Goal: Task Accomplishment & Management: Manage account settings

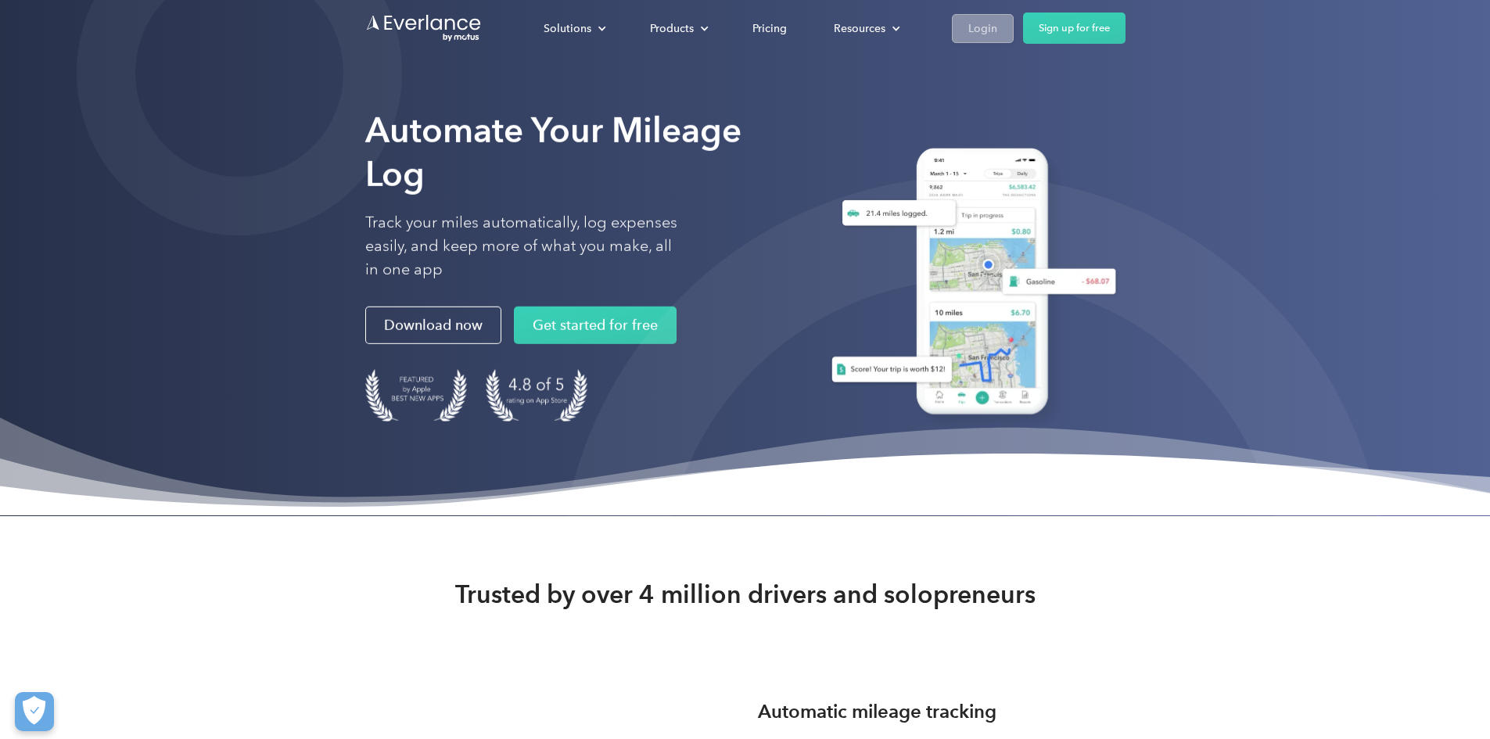
click at [1014, 22] on link "Login" at bounding box center [983, 28] width 62 height 29
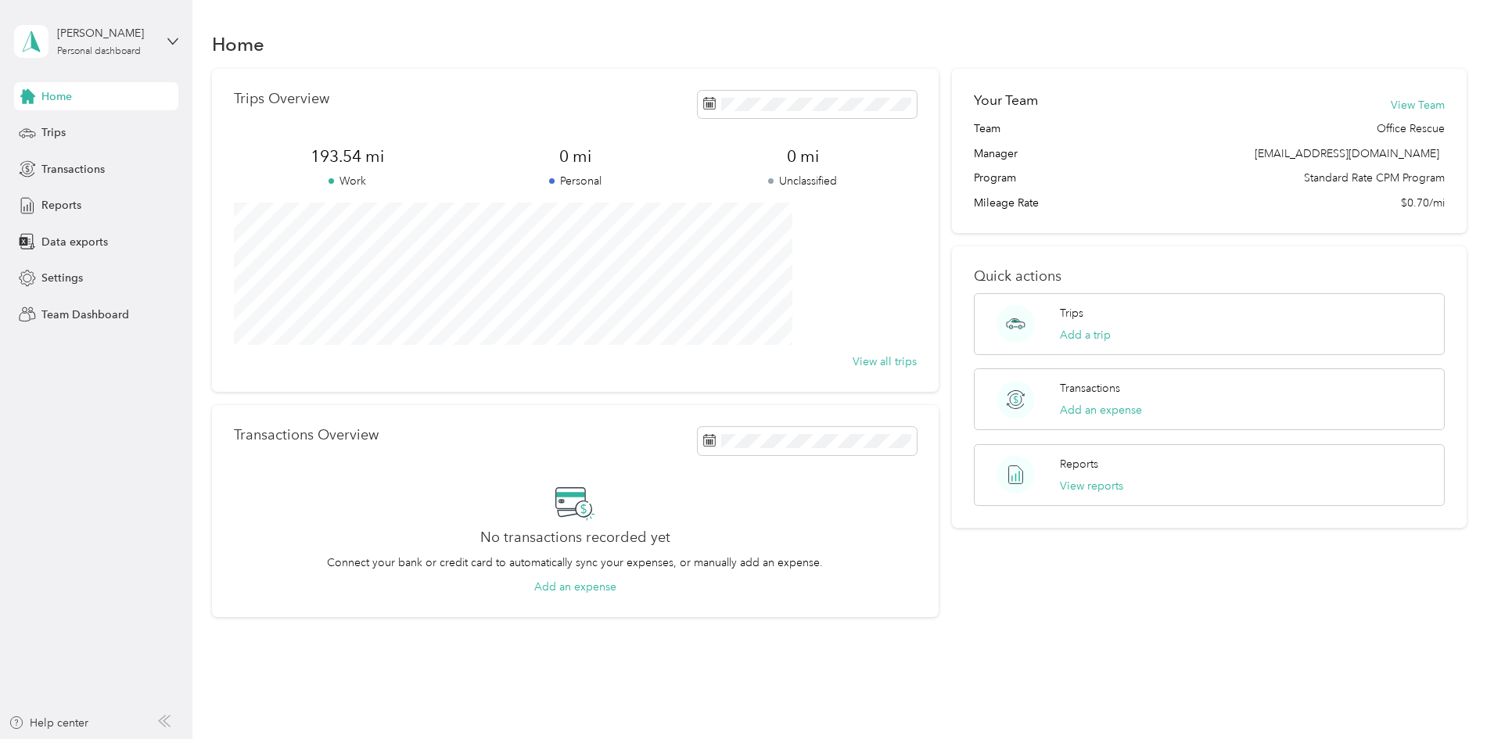
click at [162, 42] on div "Justine Joseph Personal dashboard" at bounding box center [96, 41] width 164 height 55
click at [224, 492] on div "Trips Overview 193.54 mi Work 0 mi Personal 0 mi Unclassified View all trips Tr…" at bounding box center [840, 343] width 1256 height 549
click at [142, 127] on div "Trips" at bounding box center [96, 133] width 164 height 28
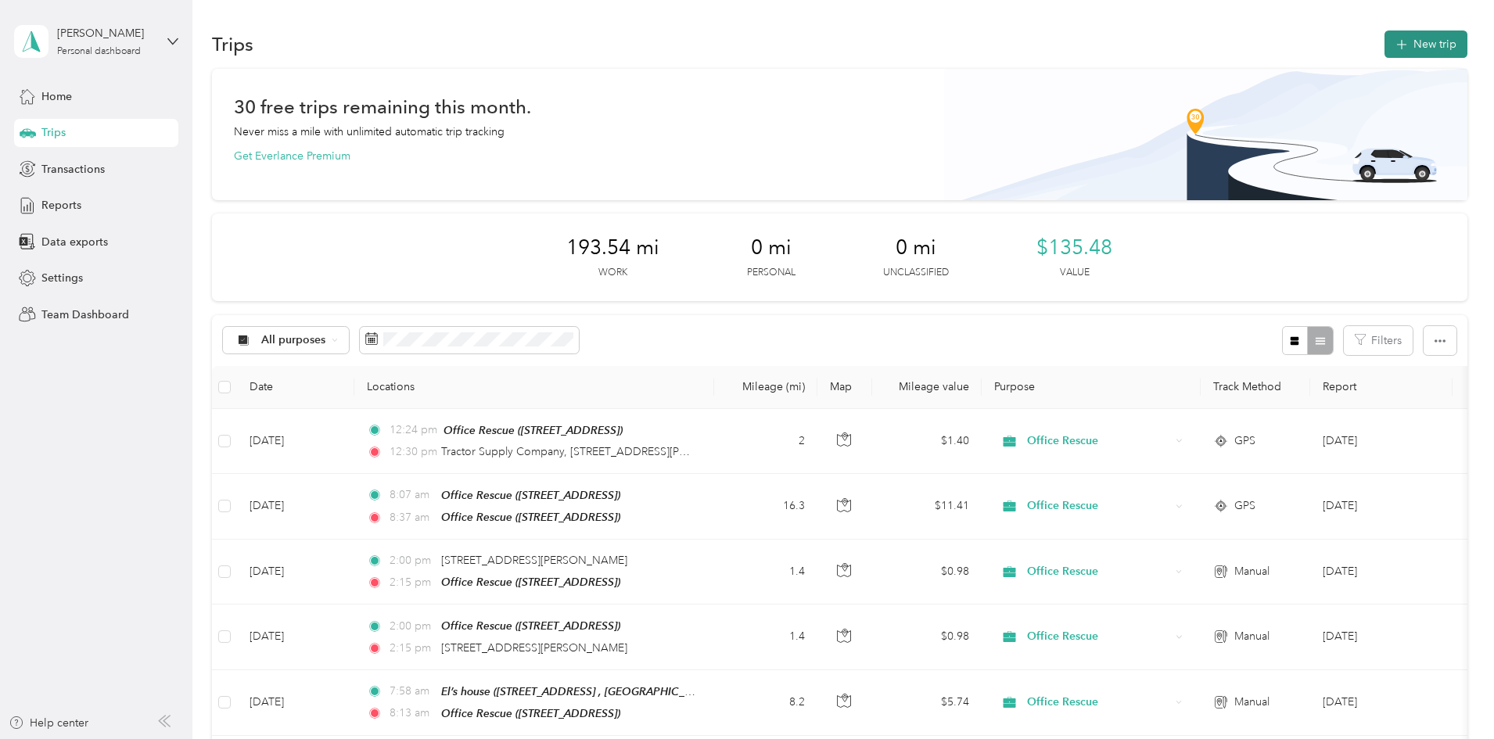
click at [1385, 43] on button "New trip" at bounding box center [1426, 44] width 83 height 27
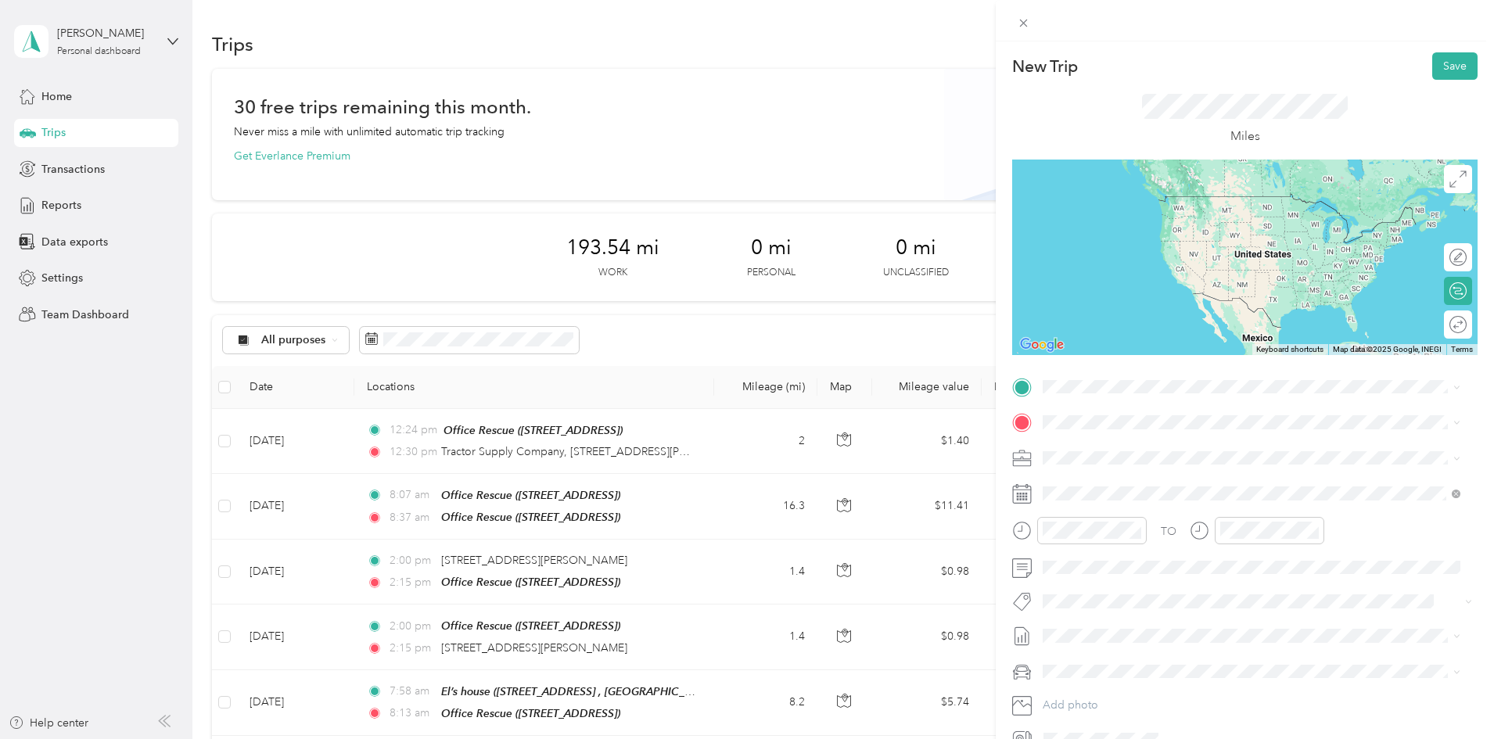
click at [1156, 446] on span "218 Hartman Bridge Road Ronks, Pennsylvania 17572, United States" at bounding box center [1193, 443] width 243 height 14
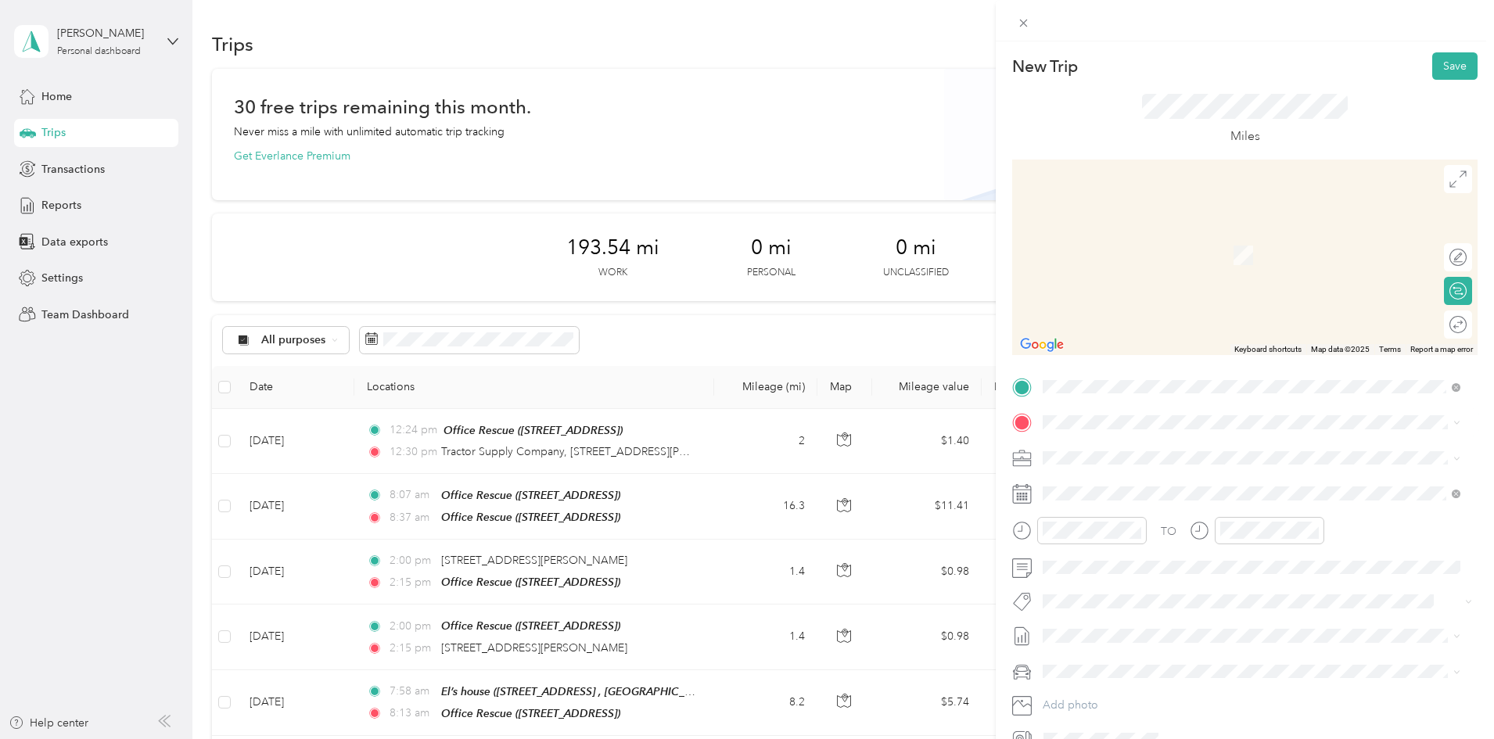
click at [1157, 483] on div "Office Rescue" at bounding box center [1121, 484] width 99 height 14
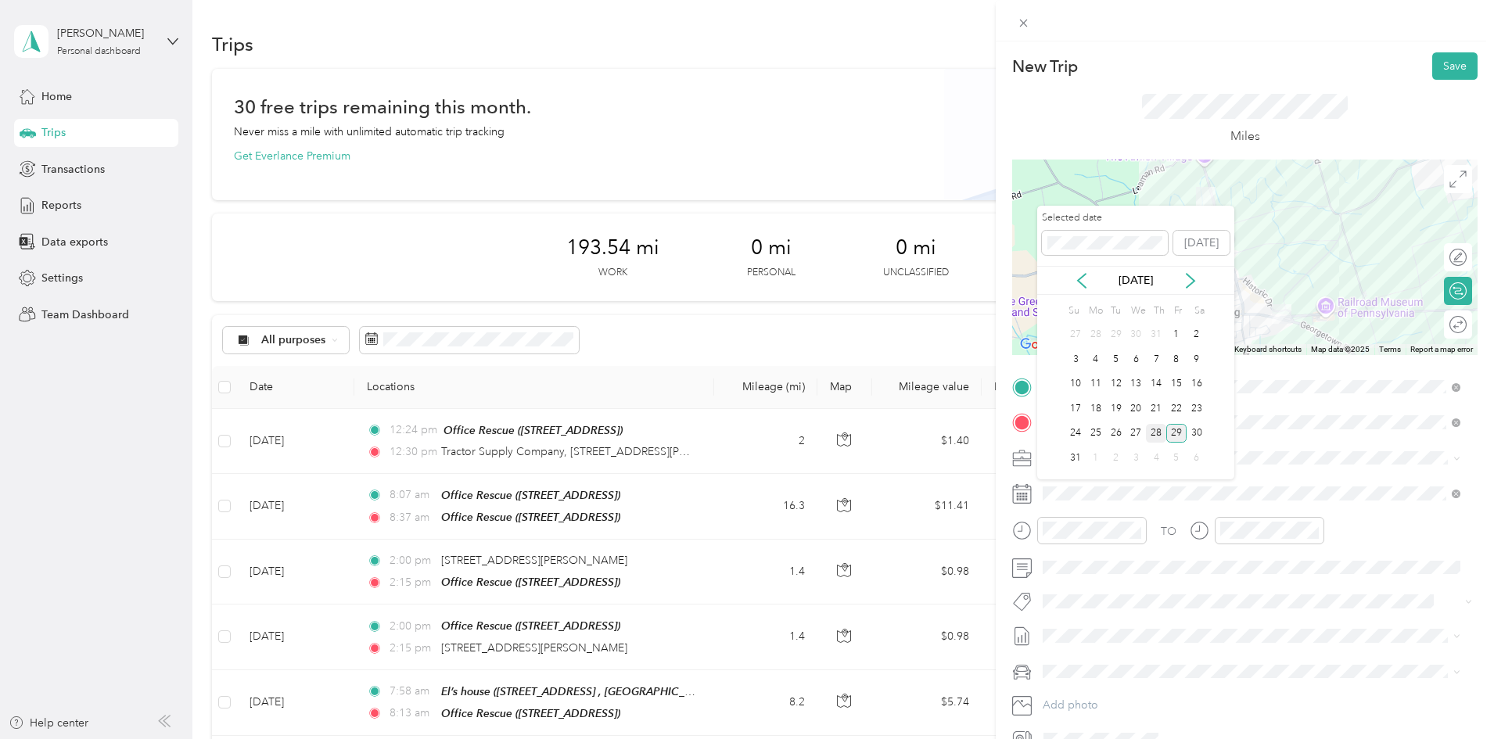
click at [1152, 438] on div "28" at bounding box center [1156, 434] width 20 height 20
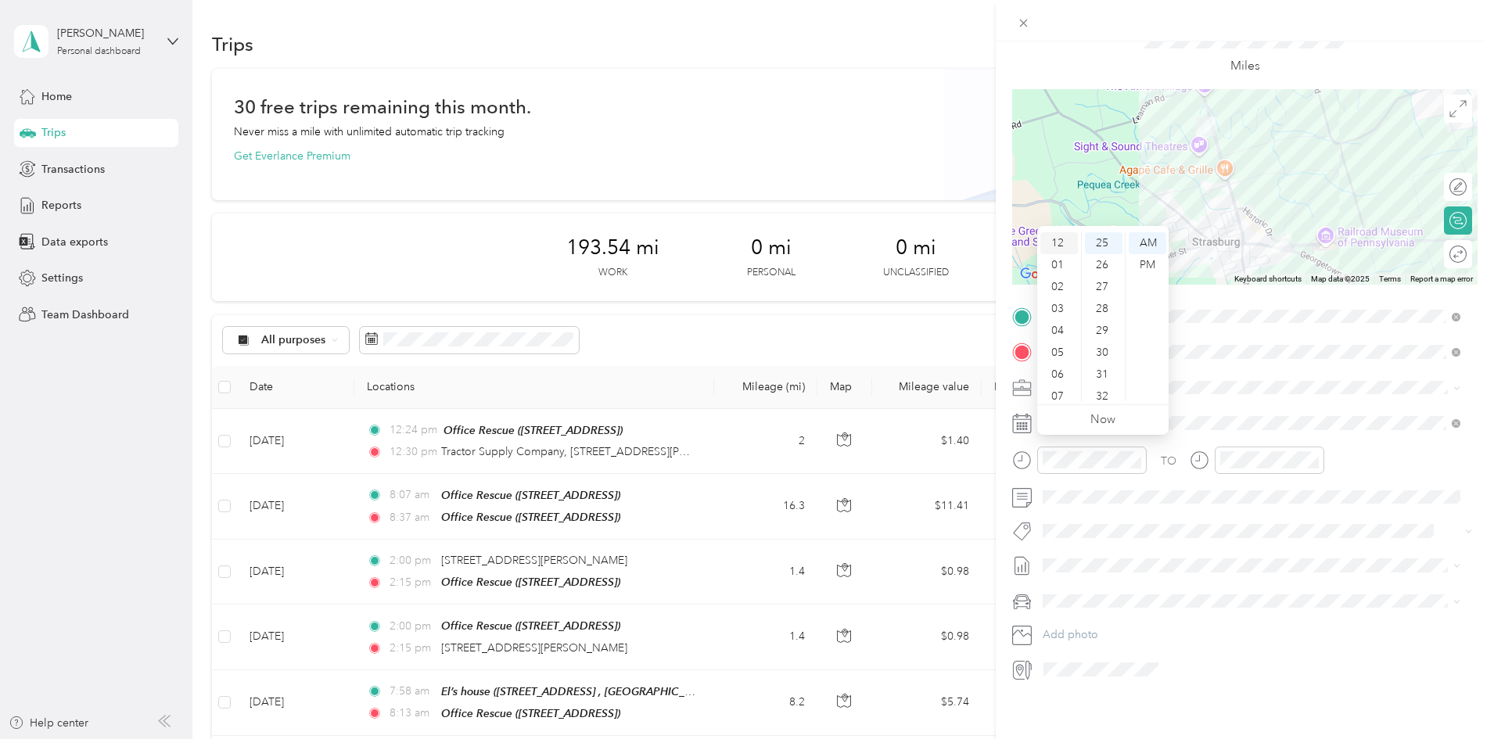
click at [1054, 245] on div "12" at bounding box center [1059, 243] width 38 height 22
click at [1114, 308] on div "40" at bounding box center [1104, 304] width 38 height 22
click at [1148, 268] on div "PM" at bounding box center [1148, 265] width 38 height 22
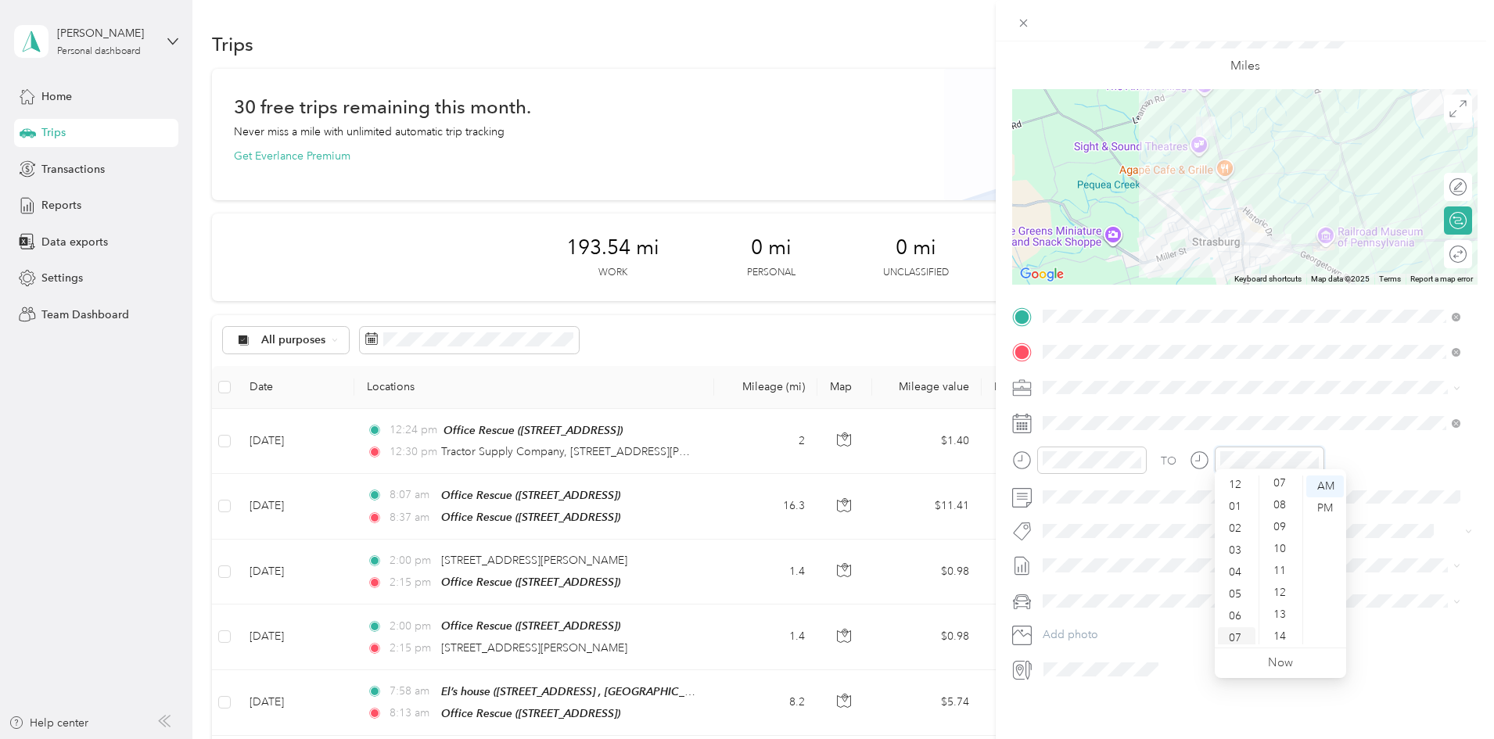
scroll to position [0, 0]
click at [1232, 487] on div "12" at bounding box center [1237, 487] width 38 height 22
click at [1289, 556] on div "46" at bounding box center [1282, 555] width 38 height 22
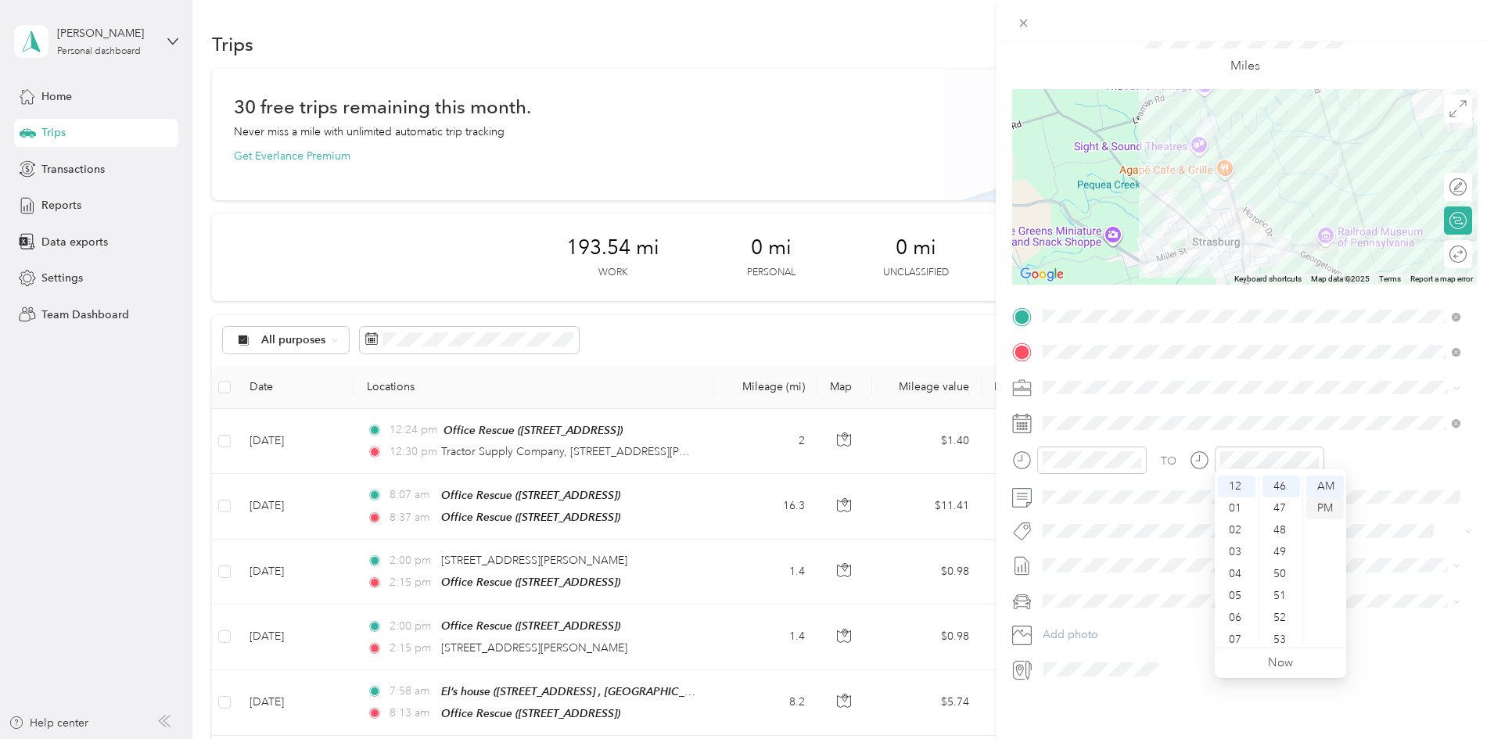
click at [1328, 505] on div "PM" at bounding box center [1325, 509] width 38 height 22
click at [1356, 451] on div "TO" at bounding box center [1244, 466] width 465 height 38
click at [1166, 510] on div "TO Add photo" at bounding box center [1244, 493] width 465 height 378
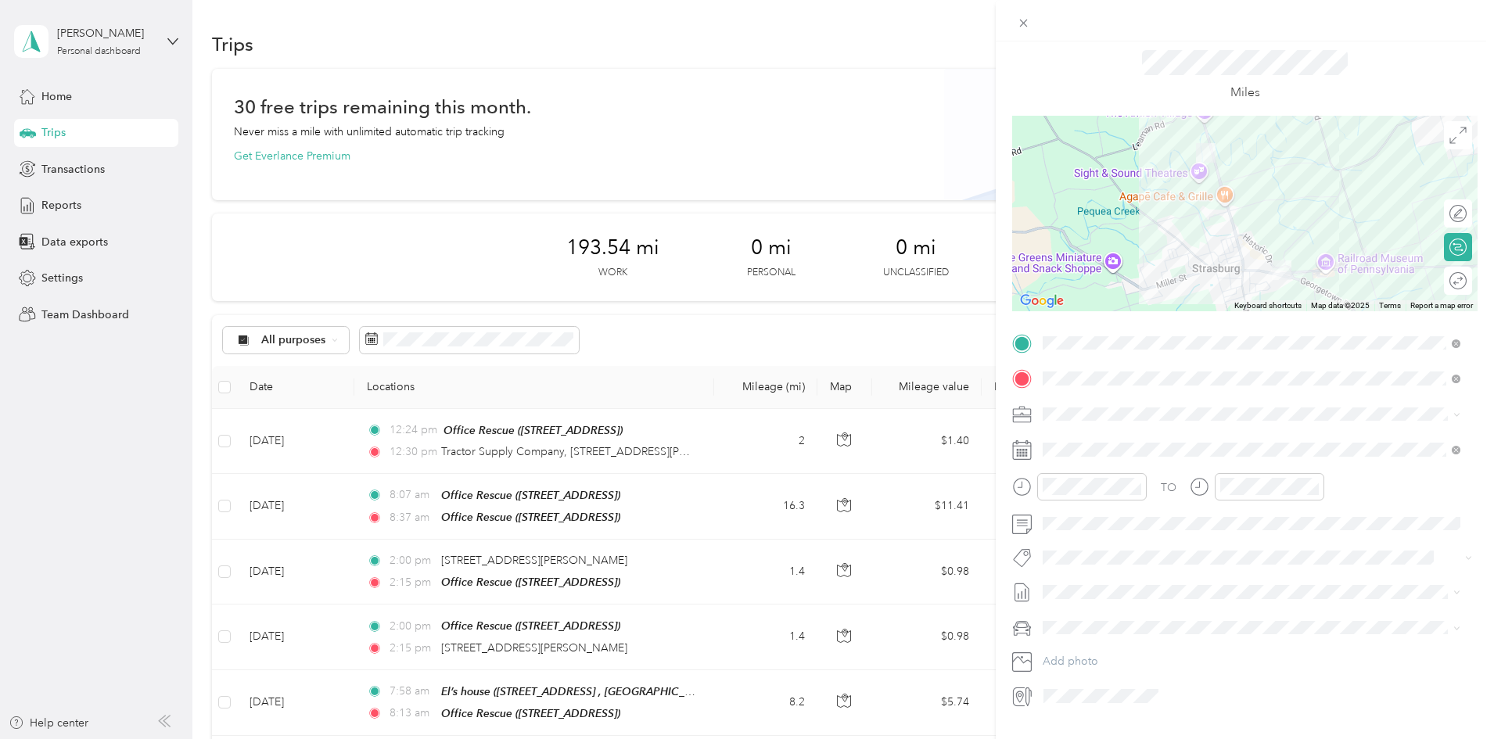
scroll to position [0, 0]
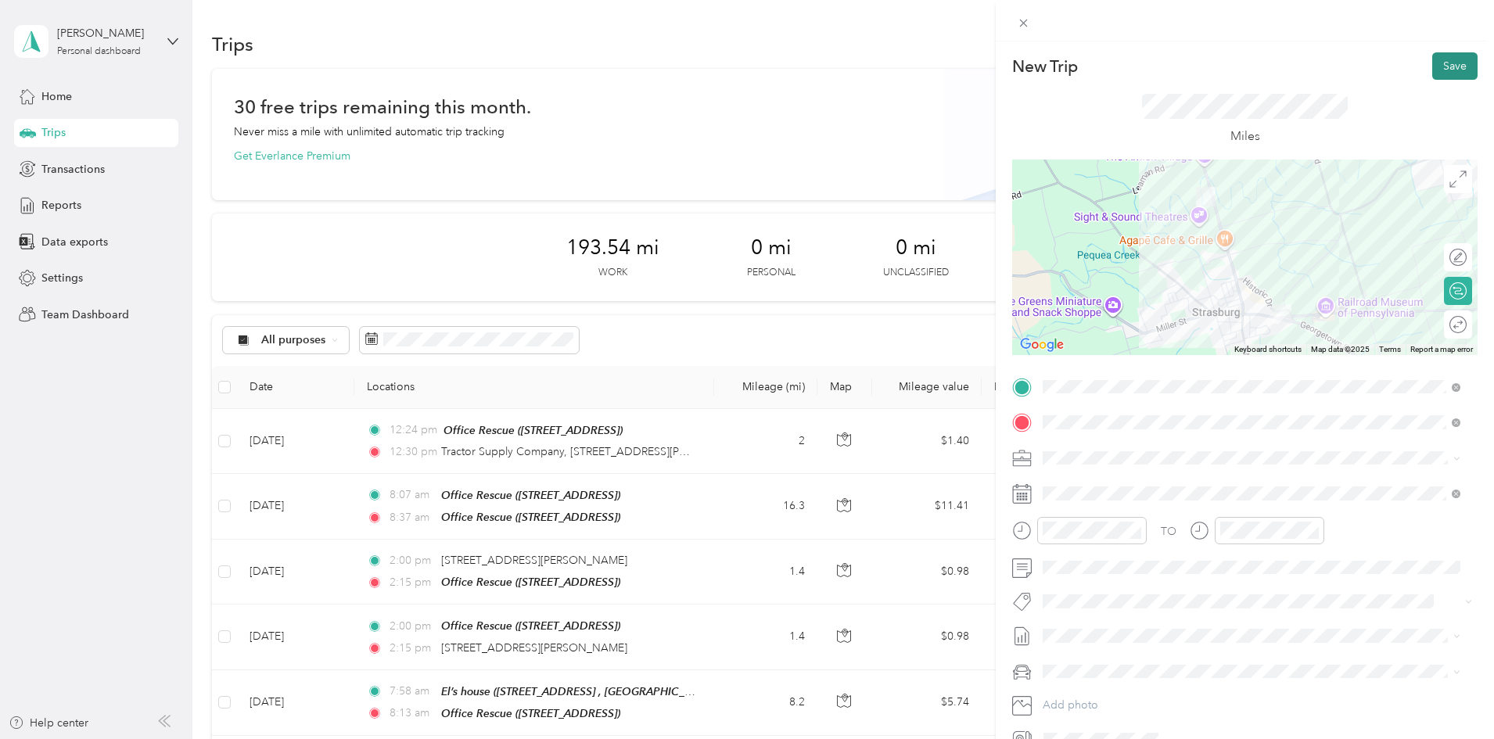
click at [1450, 66] on button "Save" at bounding box center [1454, 65] width 45 height 27
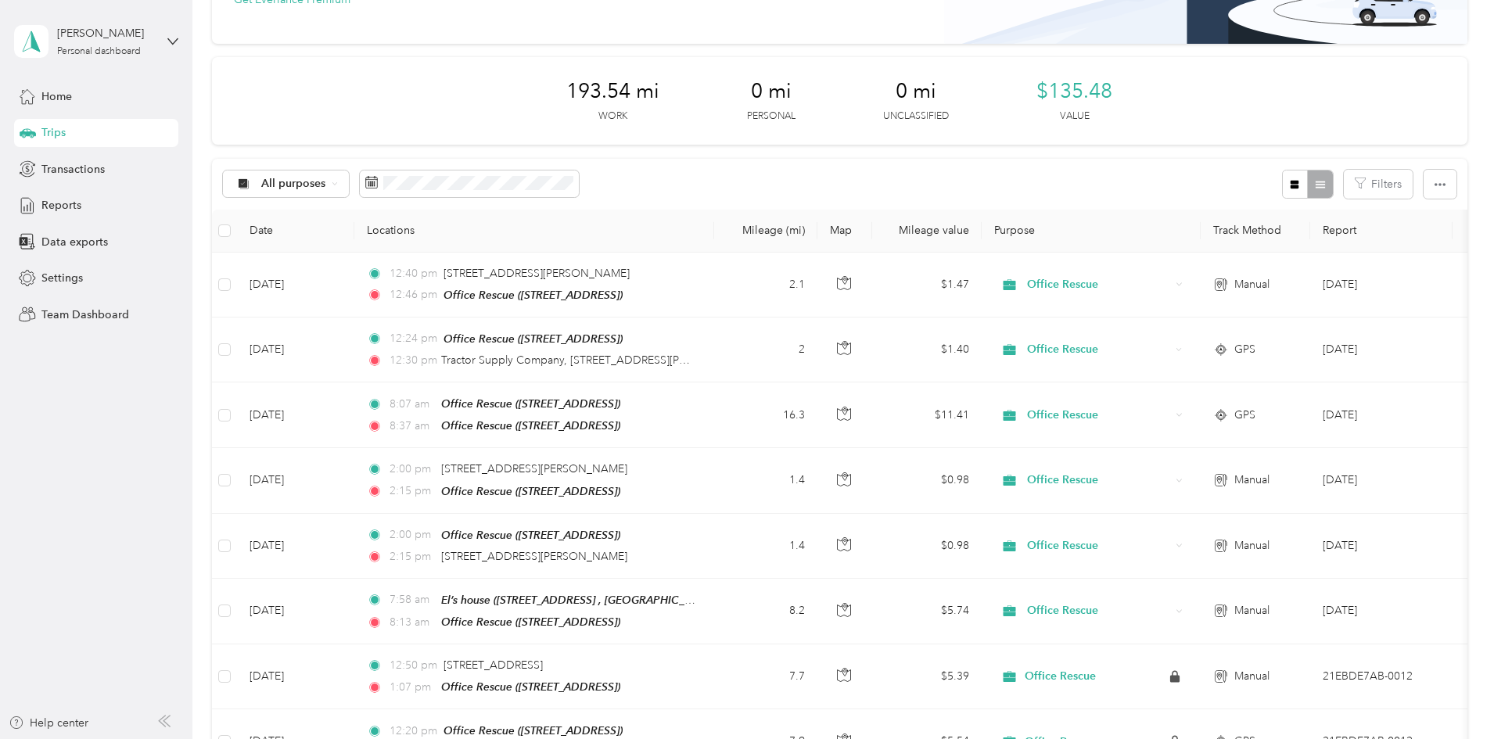
scroll to position [235, 0]
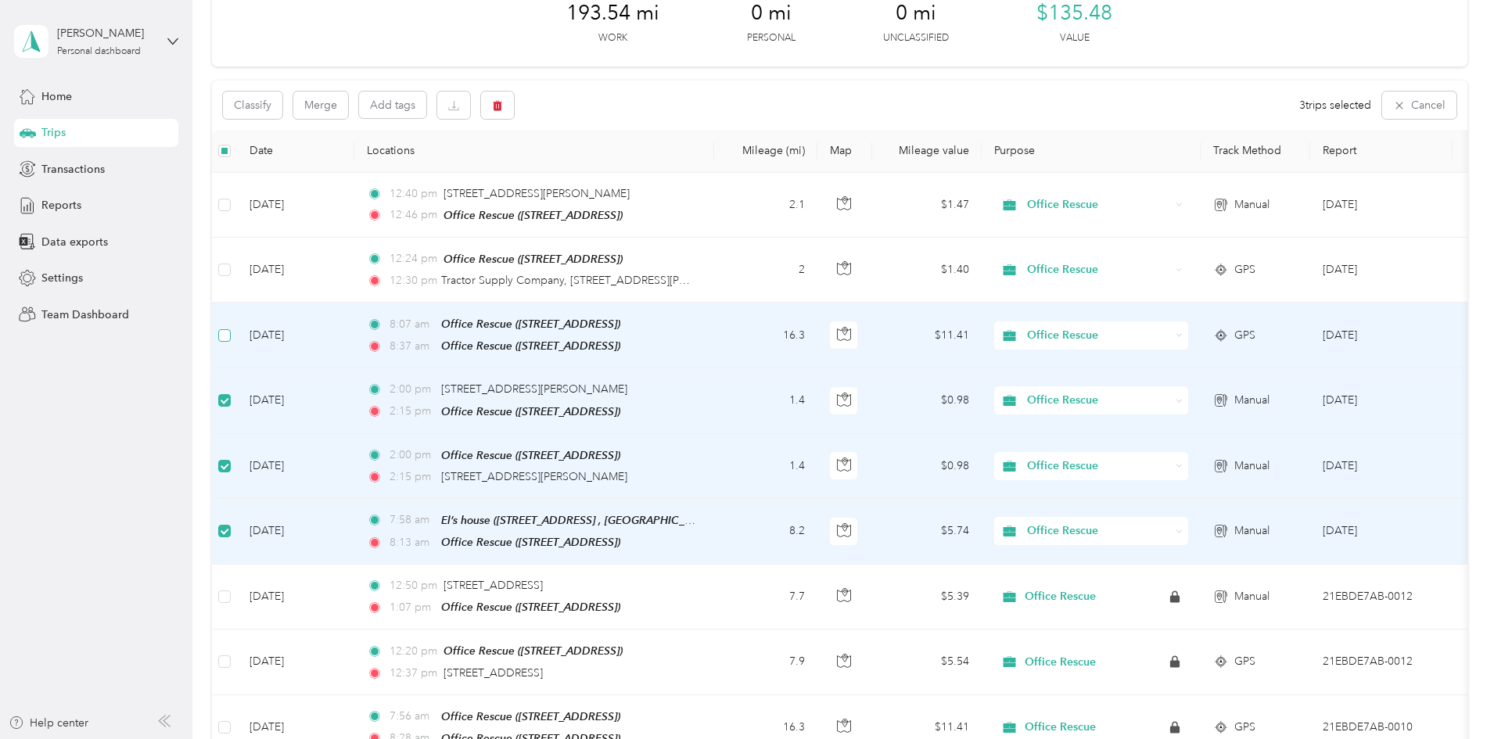
click at [231, 341] on label at bounding box center [224, 335] width 13 height 17
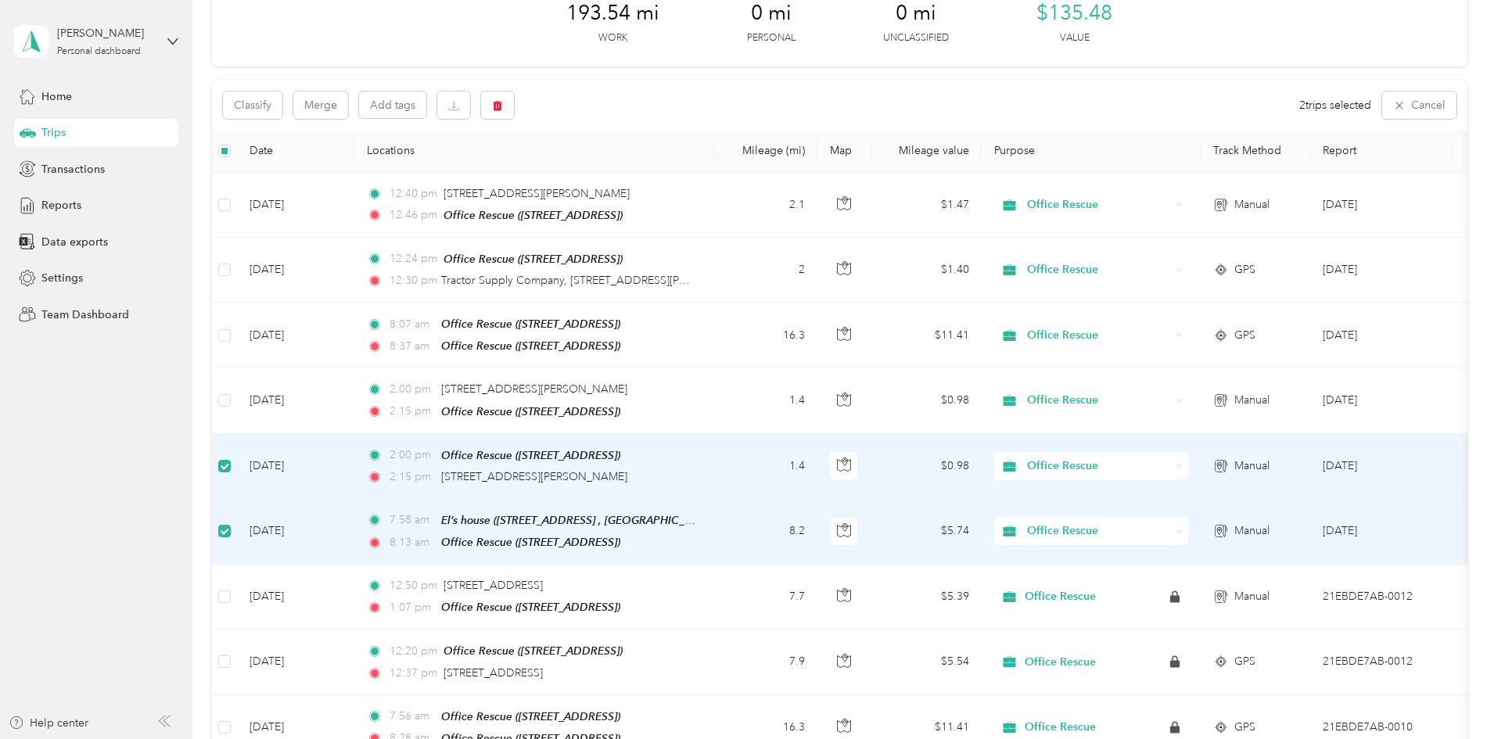
click at [237, 461] on td at bounding box center [224, 466] width 25 height 65
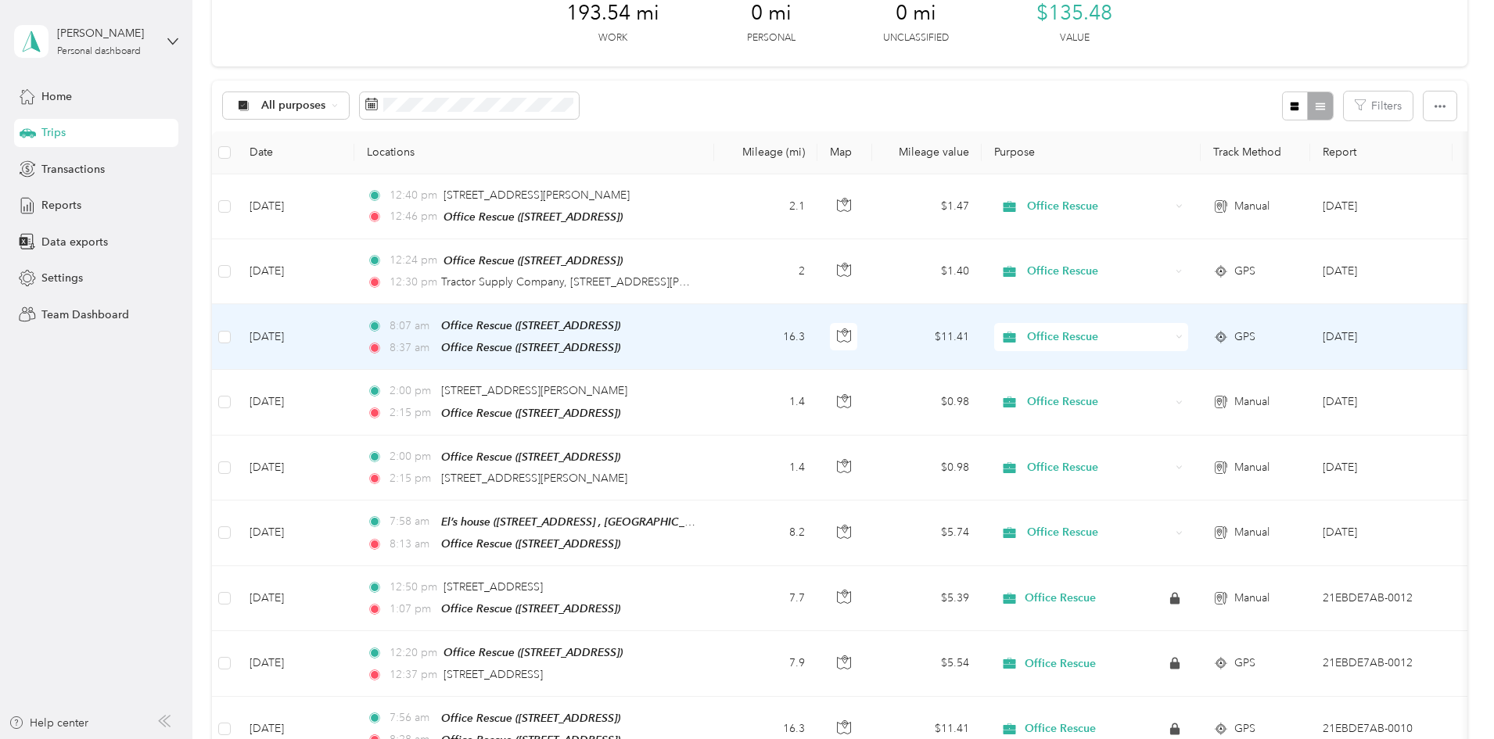
click at [817, 327] on td "16.3" at bounding box center [765, 337] width 103 height 66
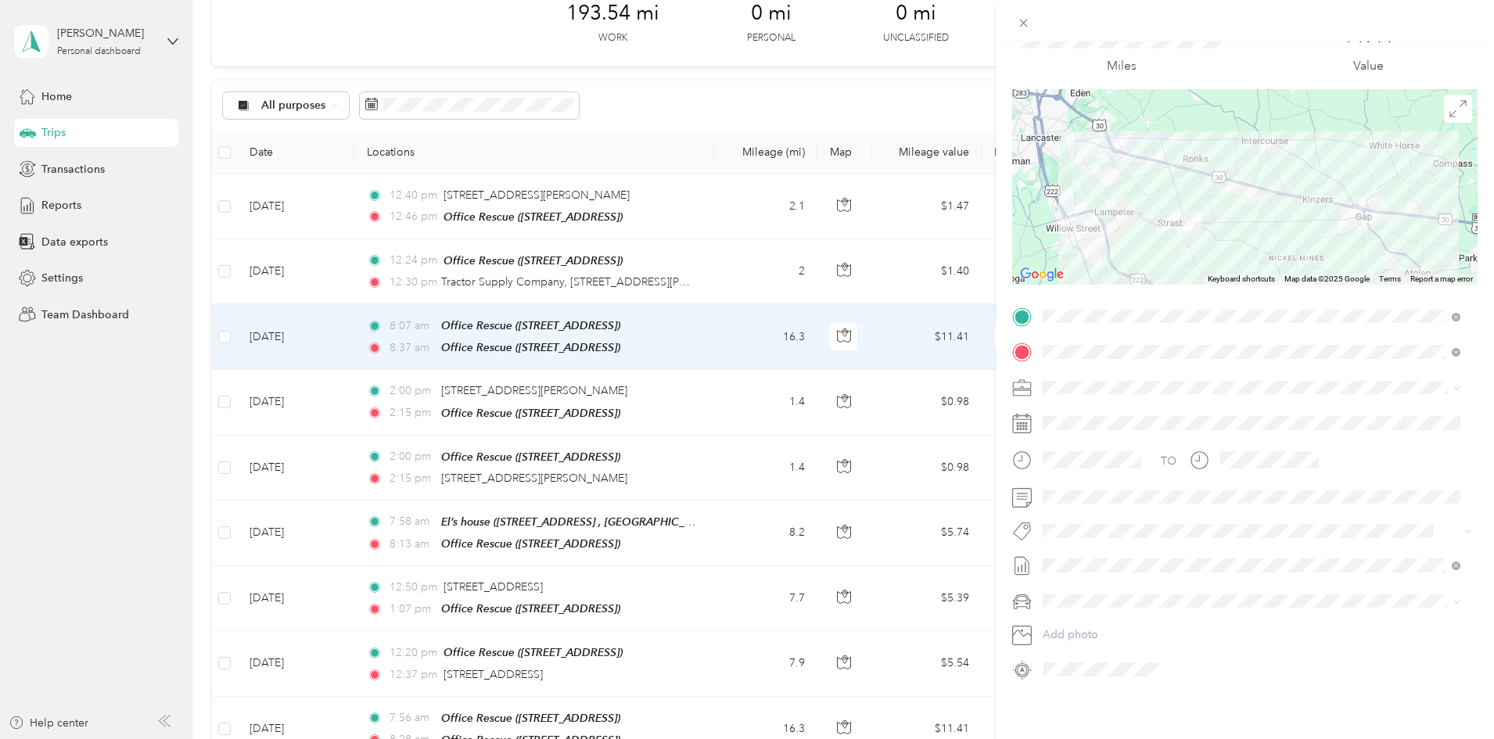
scroll to position [82, 0]
click at [1300, 689] on div "Trip details Save This trip cannot be edited because it is either under review,…" at bounding box center [1245, 410] width 498 height 739
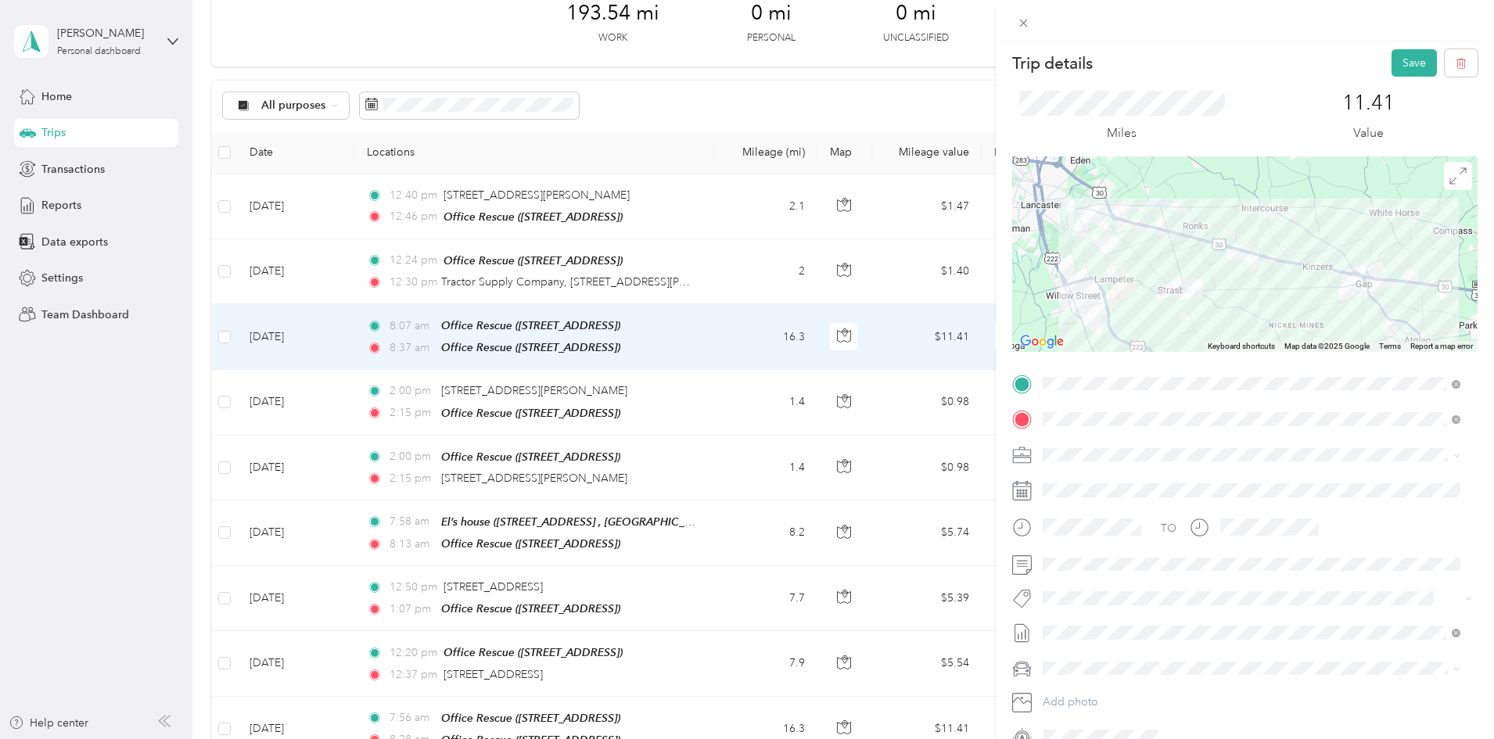
scroll to position [0, 0]
click at [1404, 68] on button "Save" at bounding box center [1414, 65] width 45 height 27
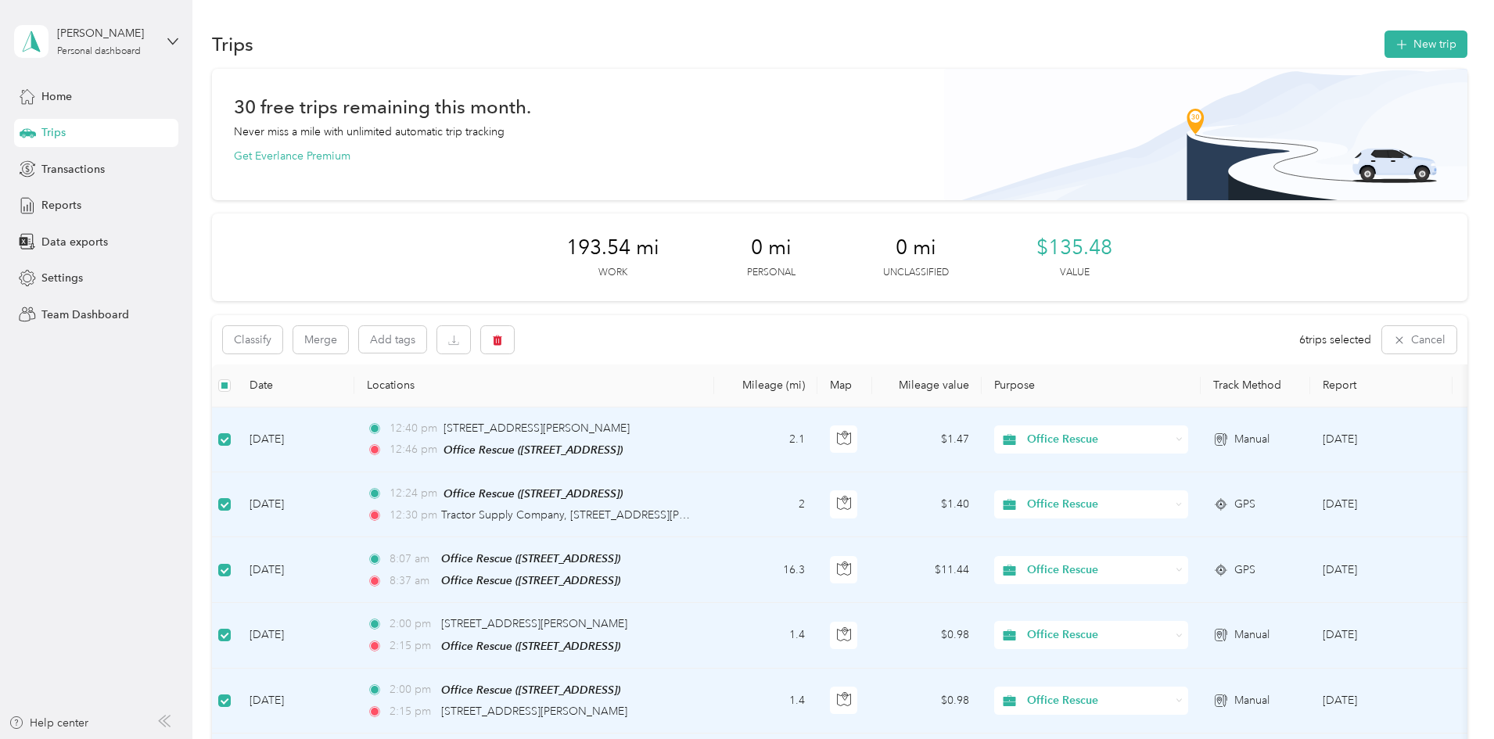
click at [120, 203] on div "Reports" at bounding box center [96, 206] width 164 height 28
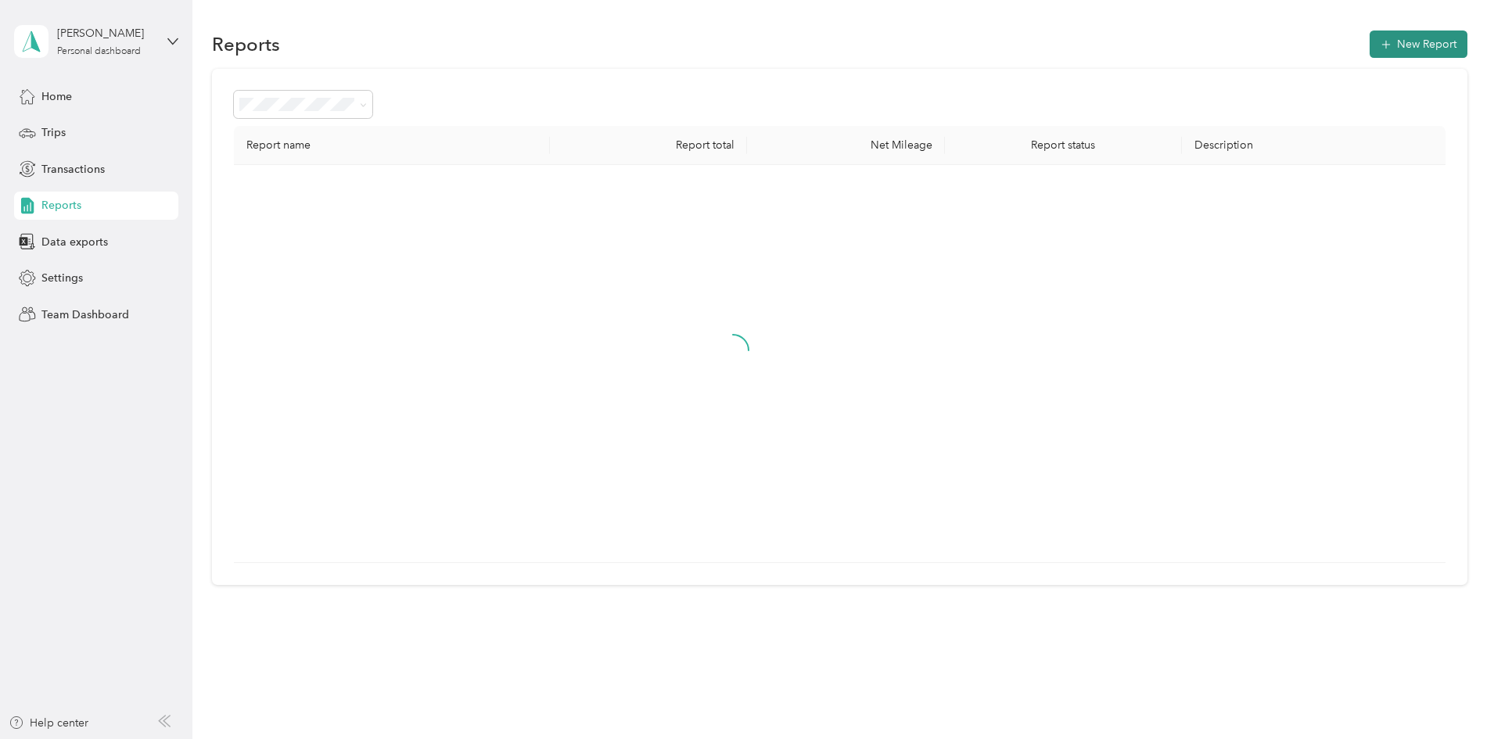
click at [1370, 41] on button "New Report" at bounding box center [1419, 44] width 98 height 27
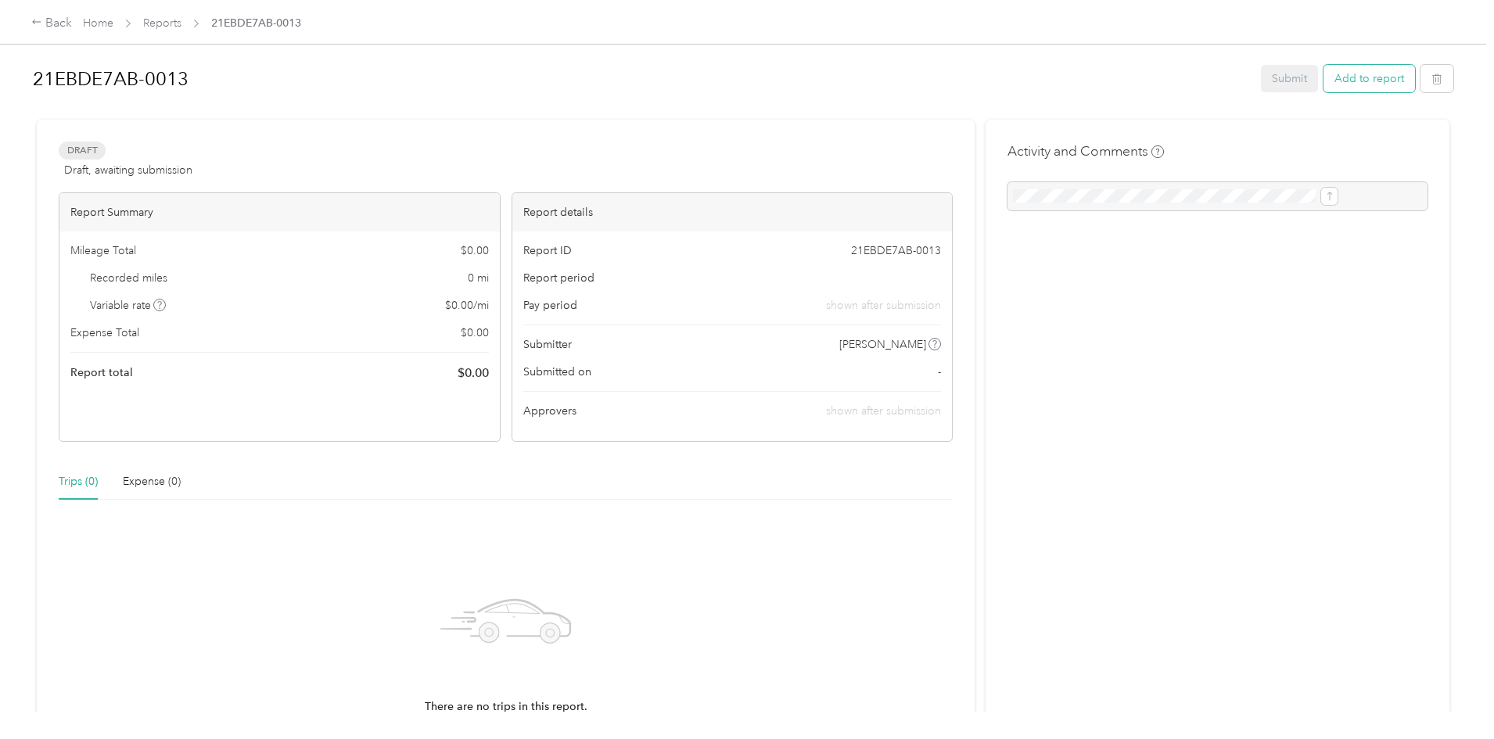
click at [1324, 76] on button "Add to report" at bounding box center [1370, 78] width 92 height 27
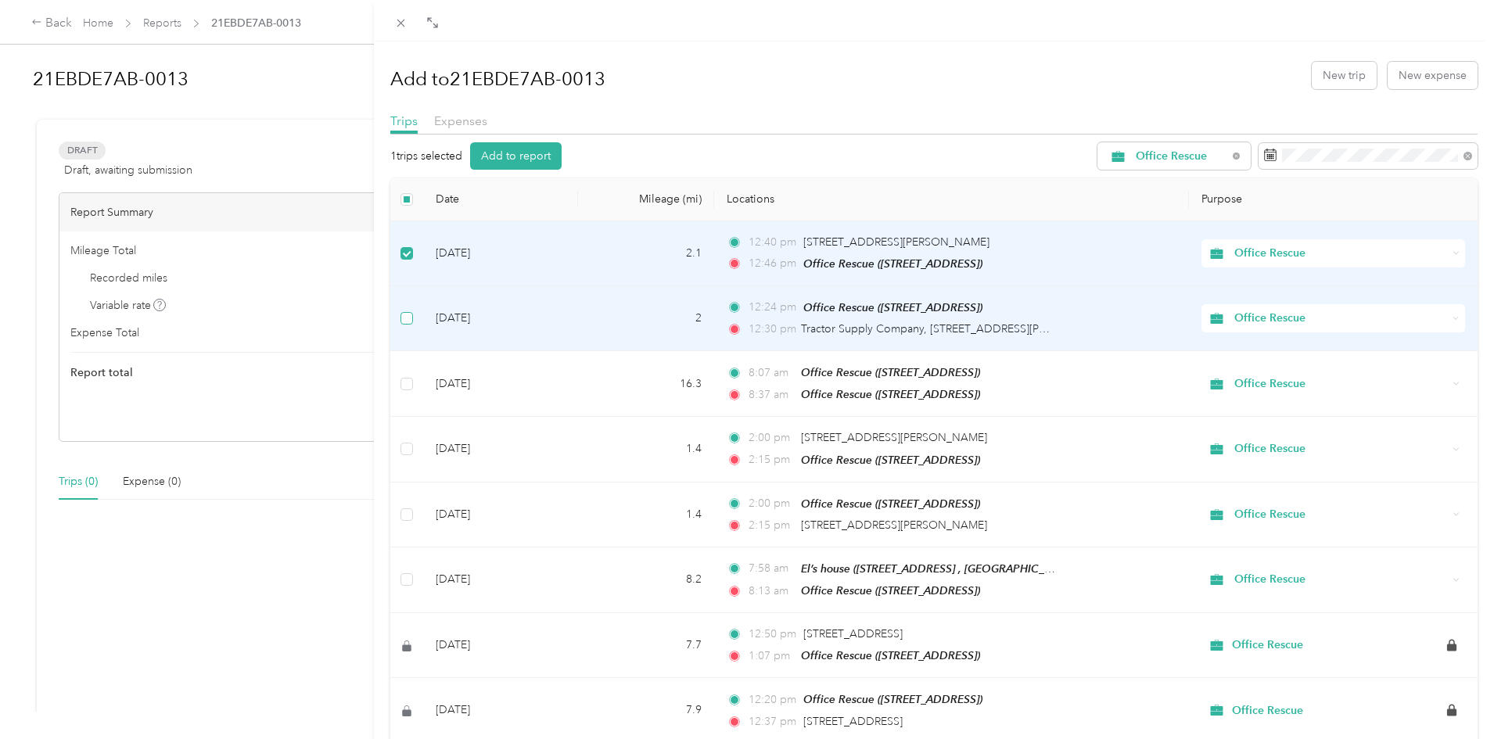
click at [406, 311] on label at bounding box center [407, 318] width 13 height 17
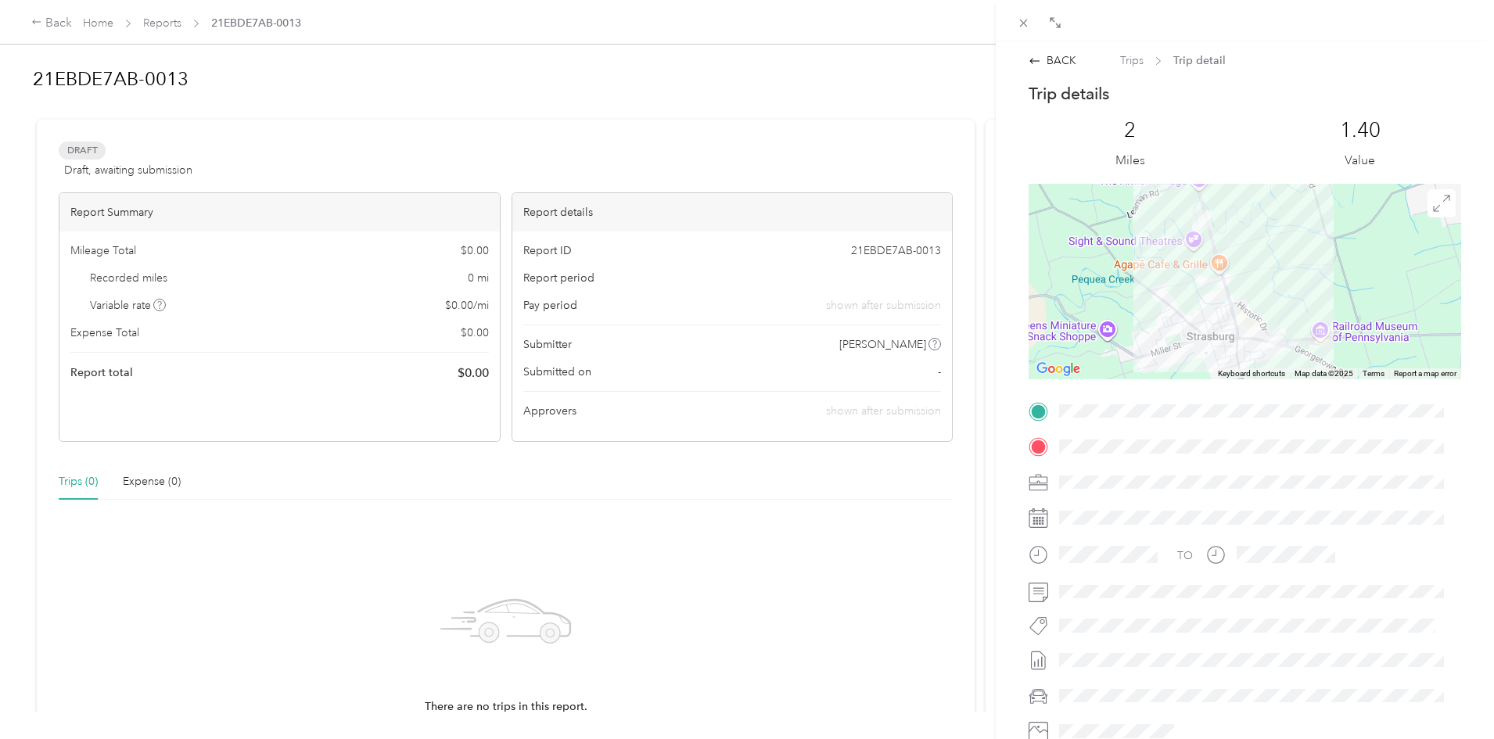
click at [1026, 66] on div "BACK Trips Trip detail" at bounding box center [1244, 60] width 465 height 16
click at [1033, 61] on icon at bounding box center [1035, 60] width 10 height 5
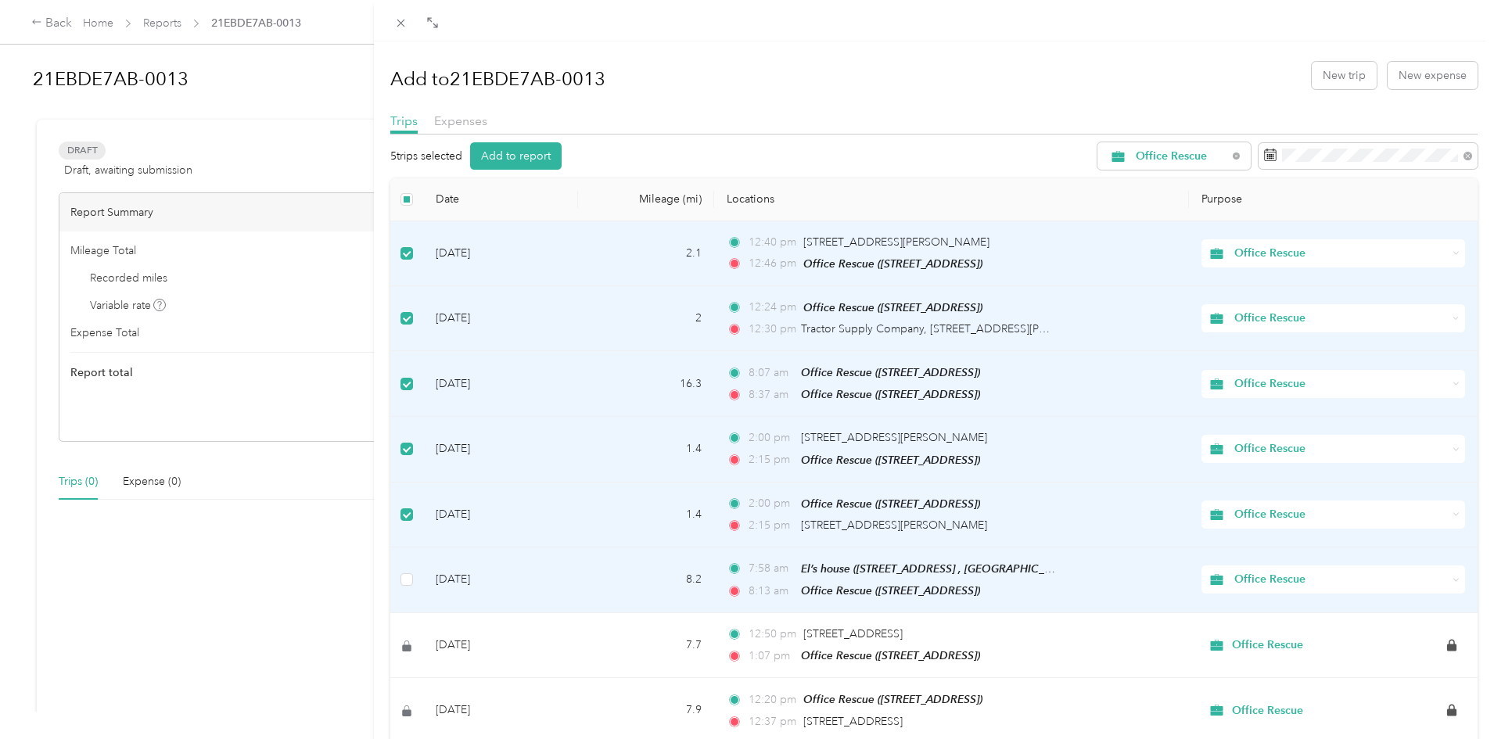
click at [404, 585] on td at bounding box center [406, 581] width 33 height 66
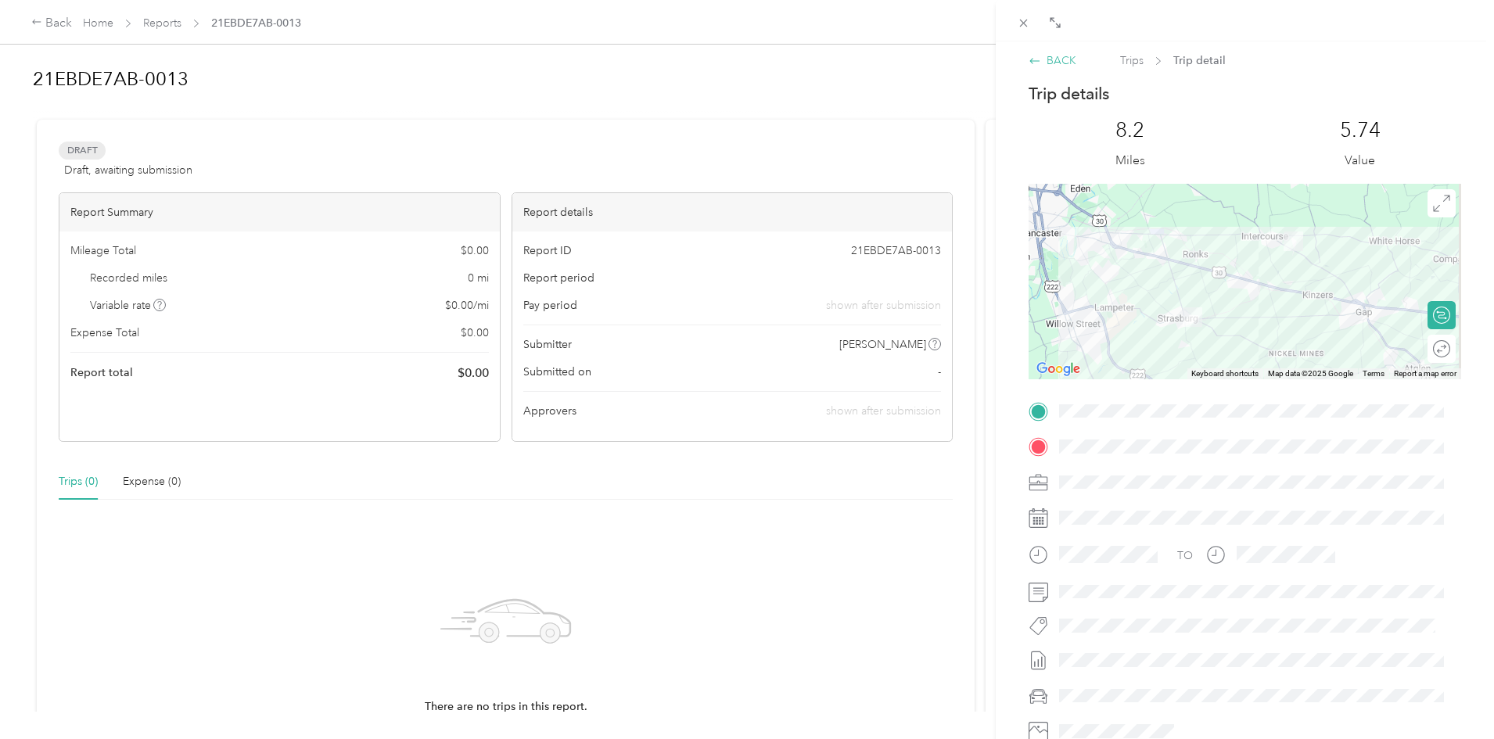
click at [1056, 60] on div "BACK" at bounding box center [1053, 60] width 48 height 16
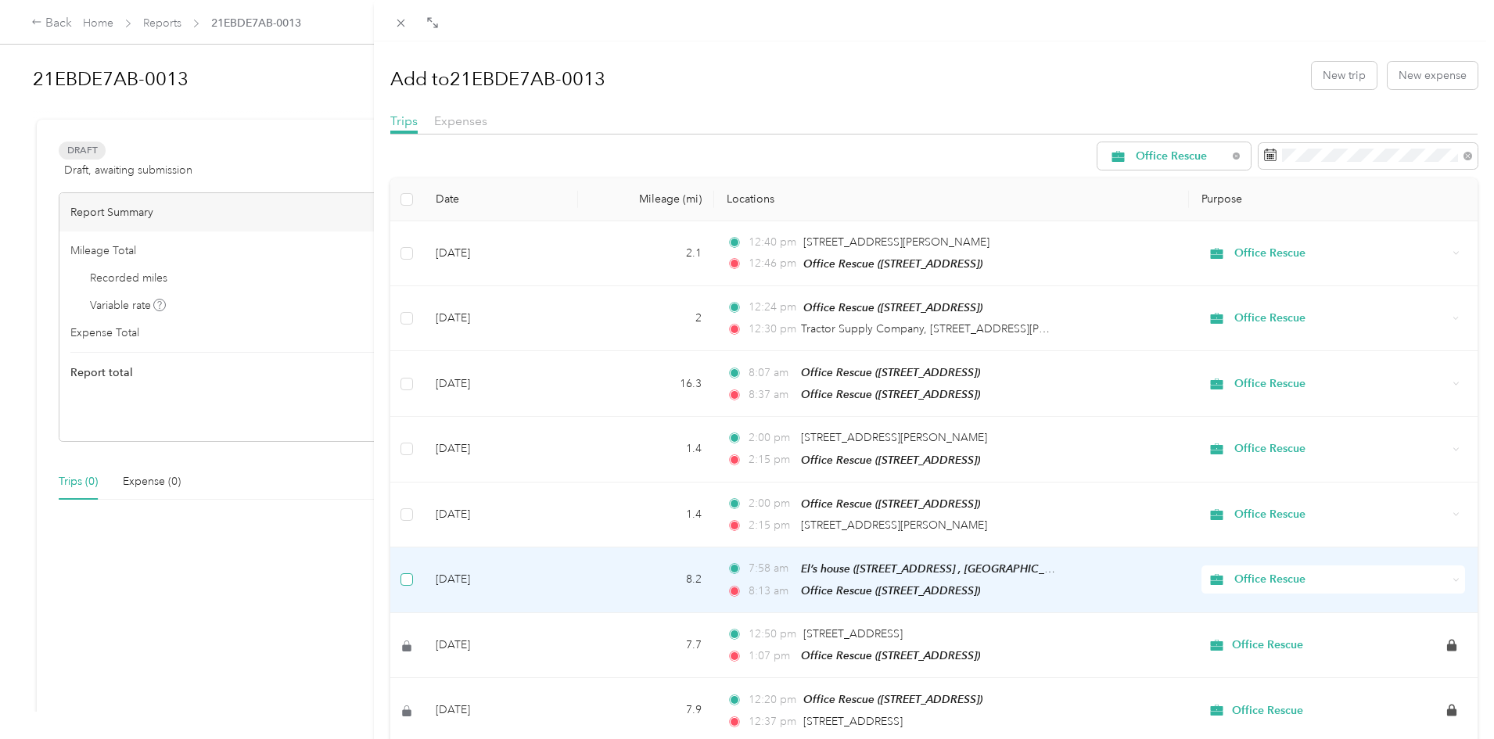
click at [408, 582] on label at bounding box center [407, 579] width 13 height 17
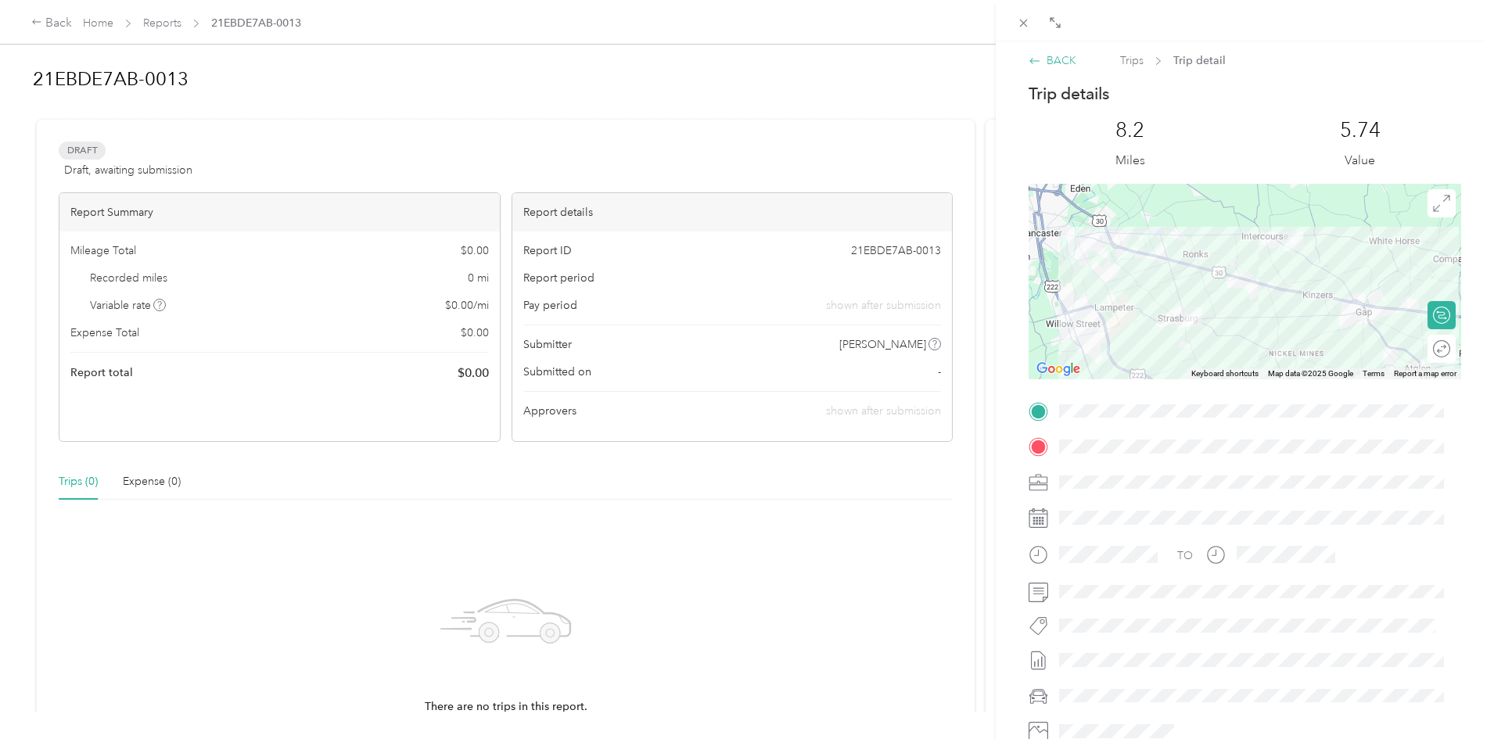
click at [1040, 57] on icon at bounding box center [1035, 61] width 13 height 13
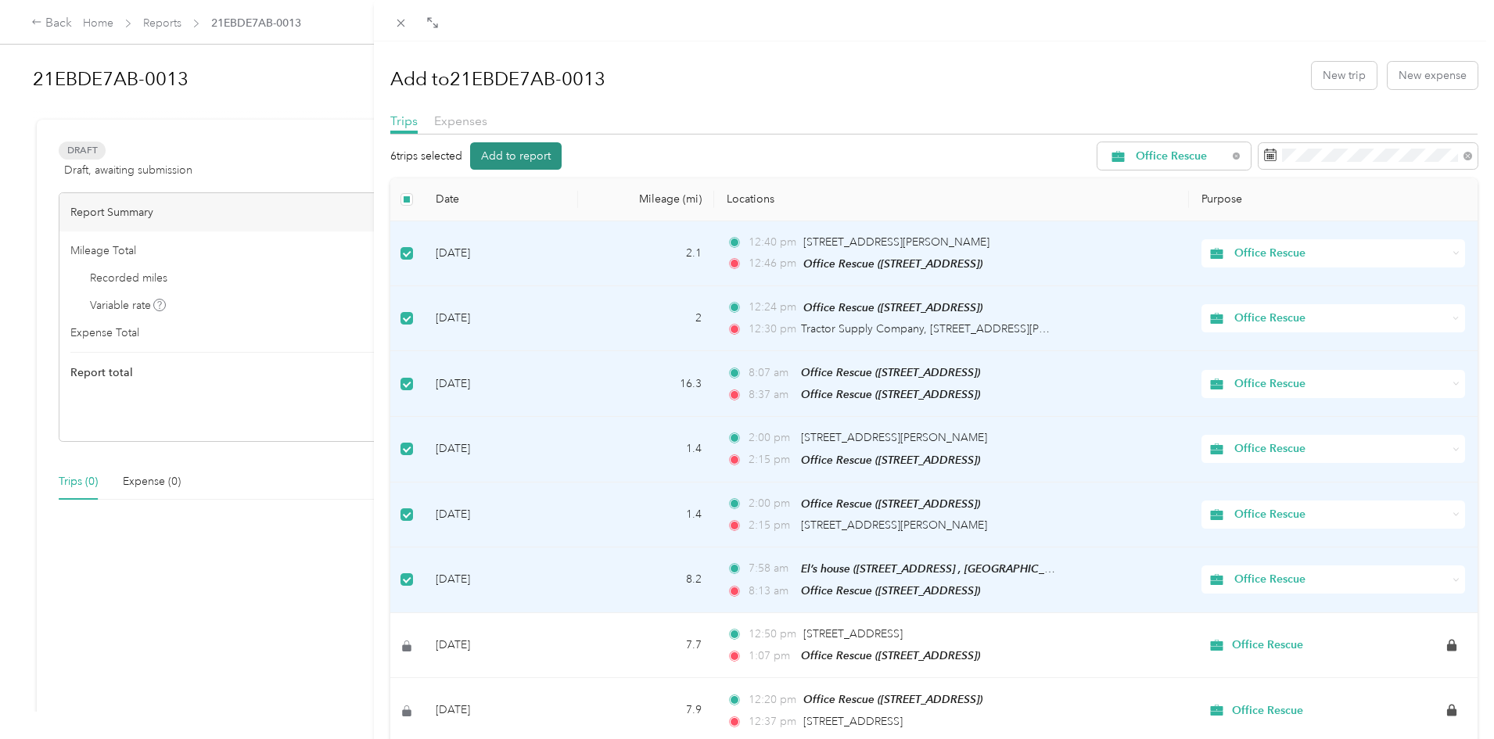
click at [526, 153] on button "Add to report" at bounding box center [516, 155] width 92 height 27
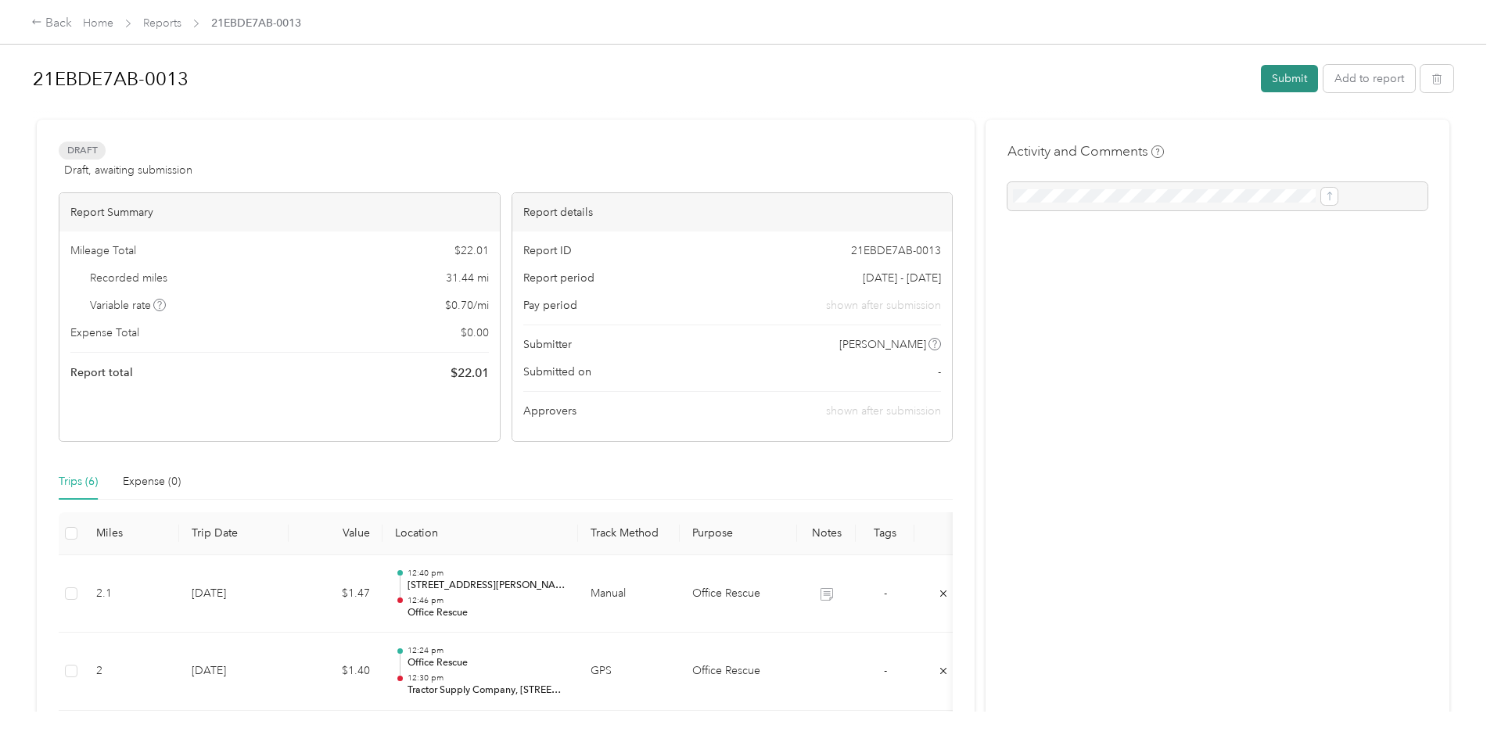
click at [1261, 82] on button "Submit" at bounding box center [1289, 78] width 57 height 27
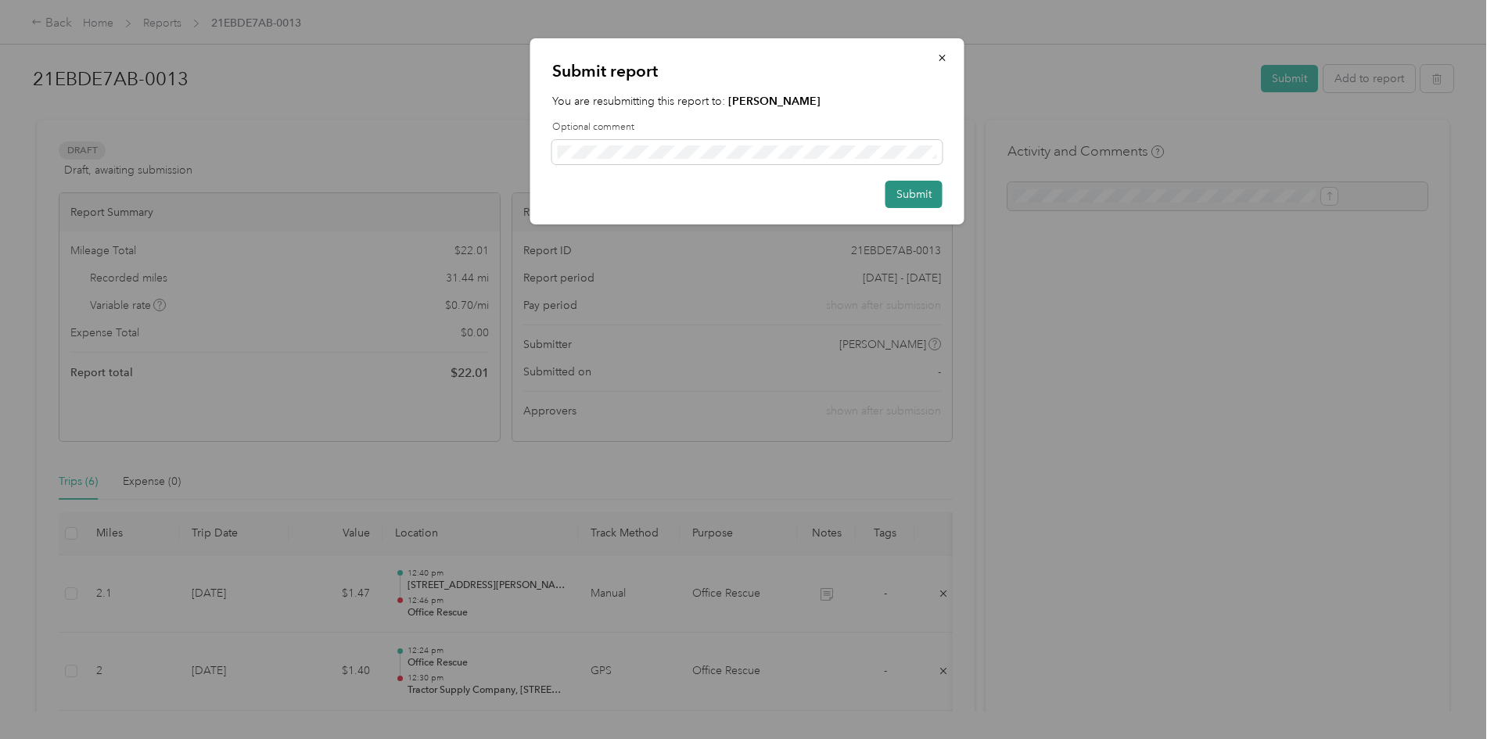
click at [922, 201] on button "Submit" at bounding box center [914, 194] width 57 height 27
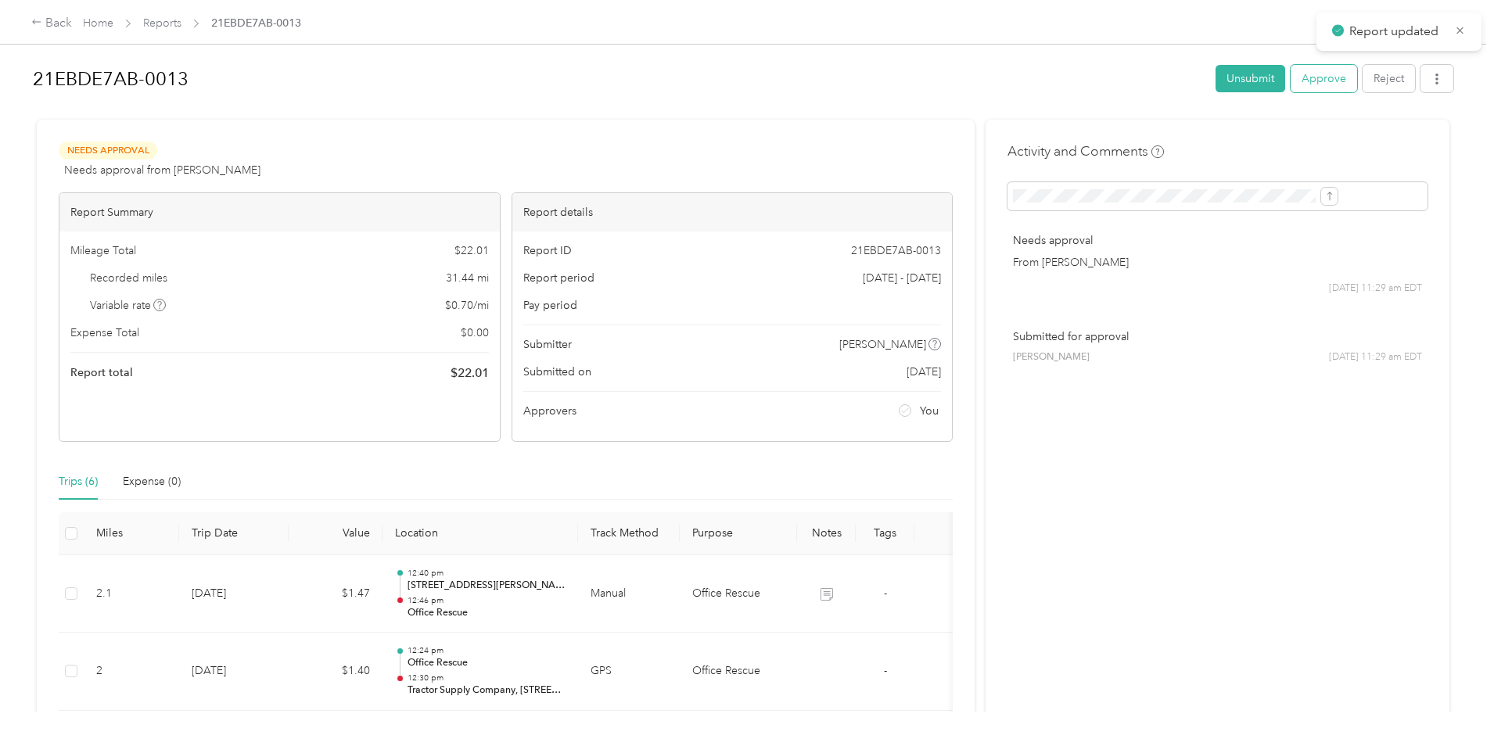
click at [1291, 86] on button "Approve" at bounding box center [1324, 78] width 66 height 27
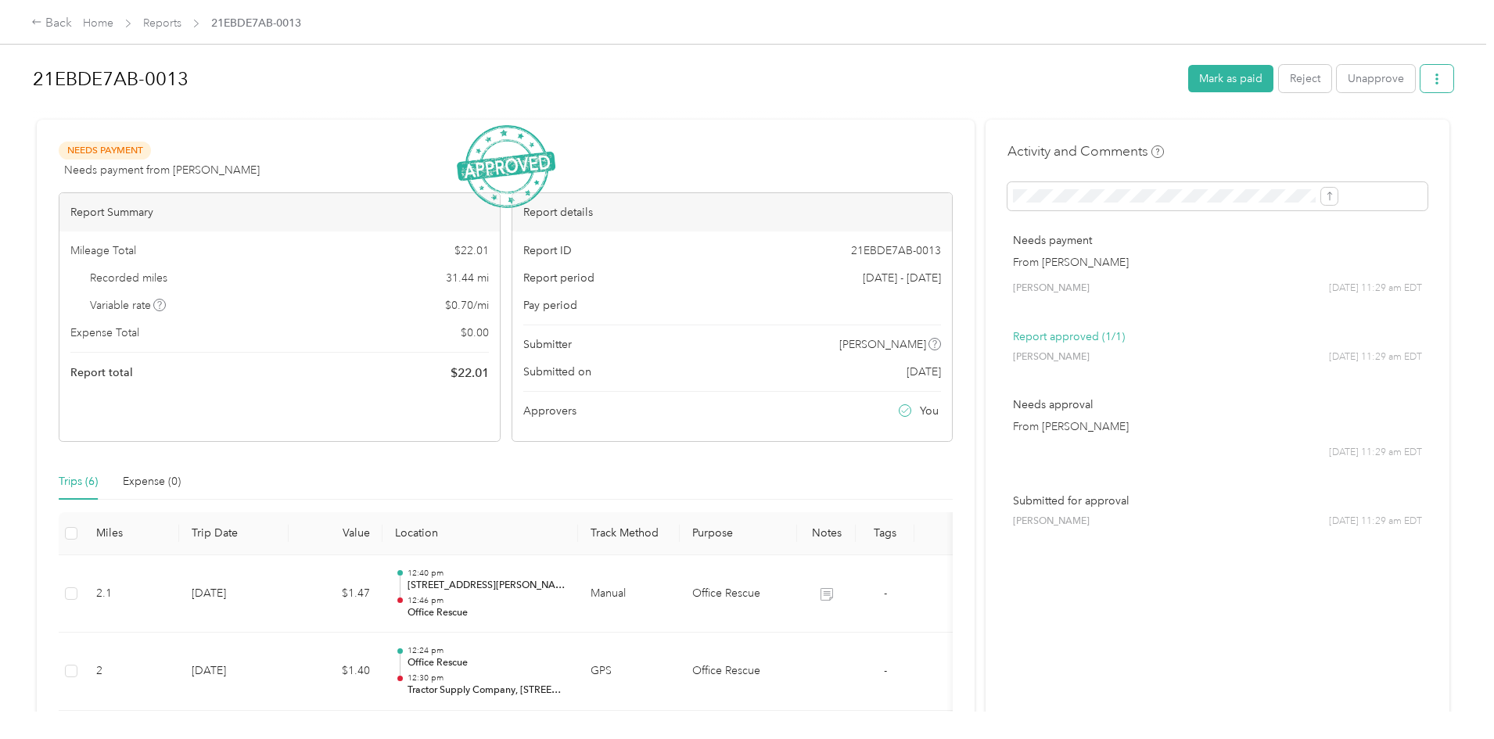
click at [1432, 80] on icon "button" at bounding box center [1437, 79] width 11 height 11
click at [1268, 134] on span "Download" at bounding box center [1264, 136] width 52 height 16
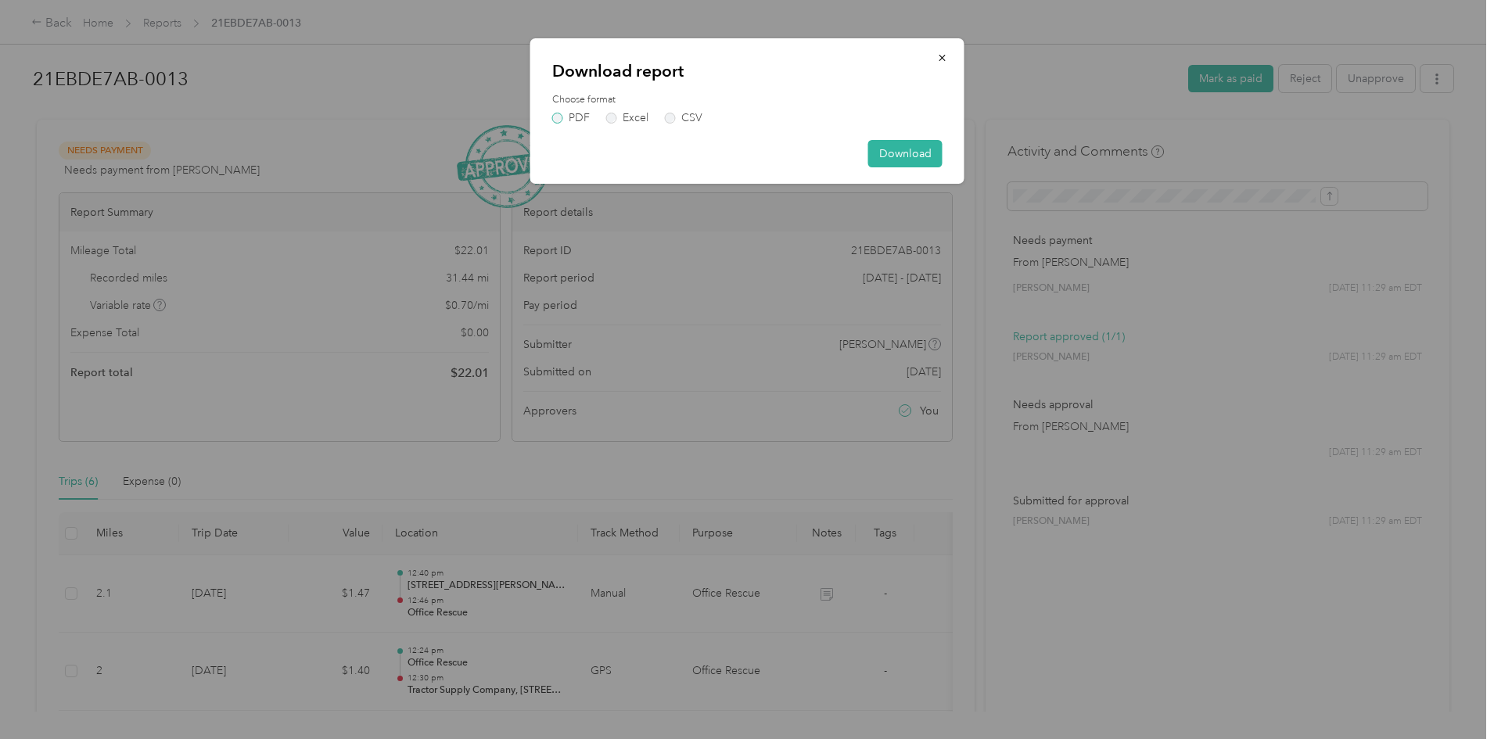
click at [559, 118] on label "PDF" at bounding box center [571, 118] width 38 height 11
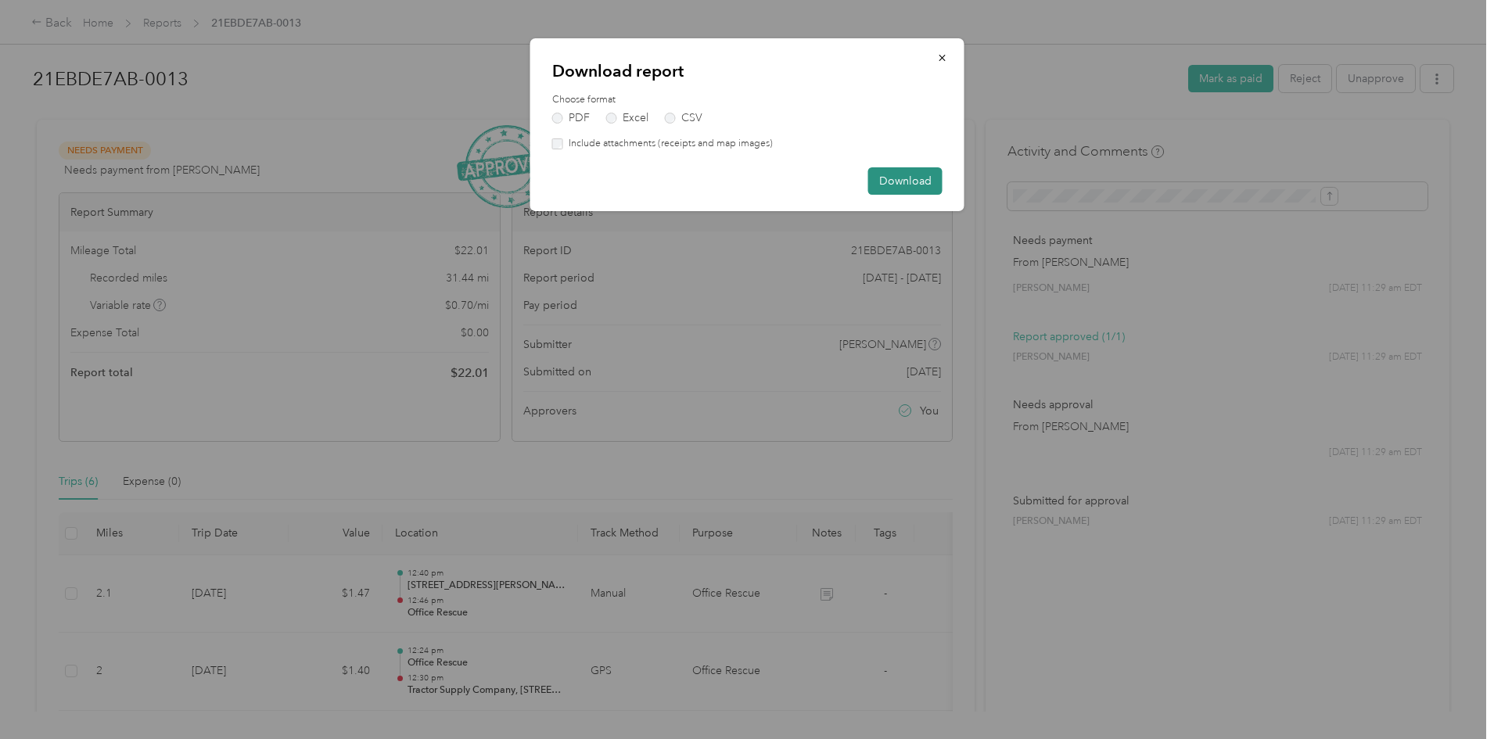
click at [907, 177] on button "Download" at bounding box center [905, 180] width 74 height 27
